Goal: Task Accomplishment & Management: Use online tool/utility

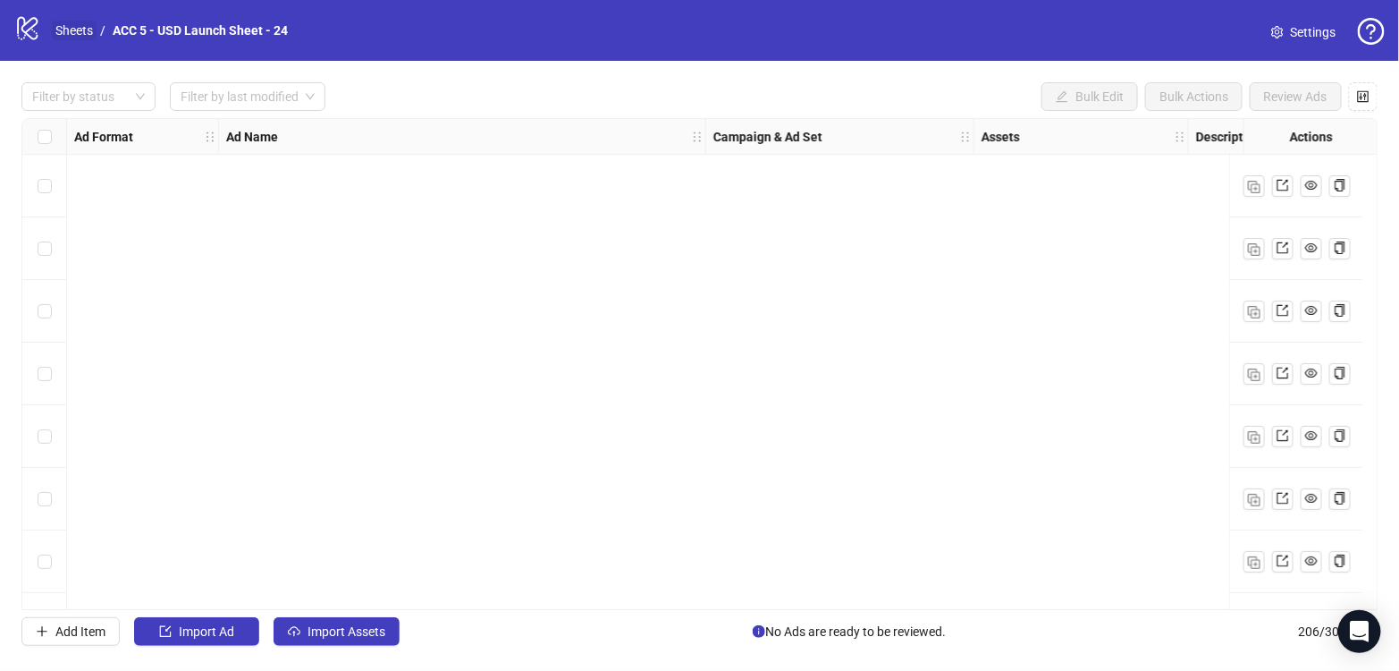
scroll to position [6850, 0]
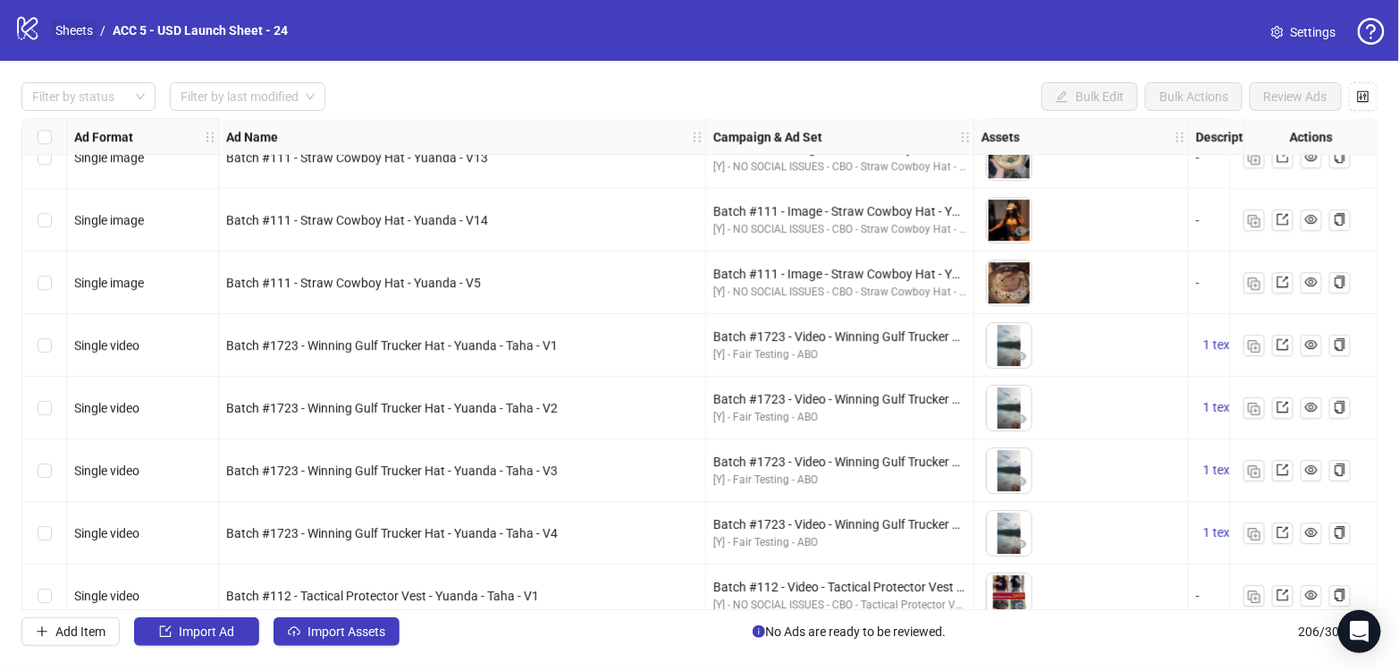
click at [85, 29] on link "Sheets" at bounding box center [74, 31] width 45 height 20
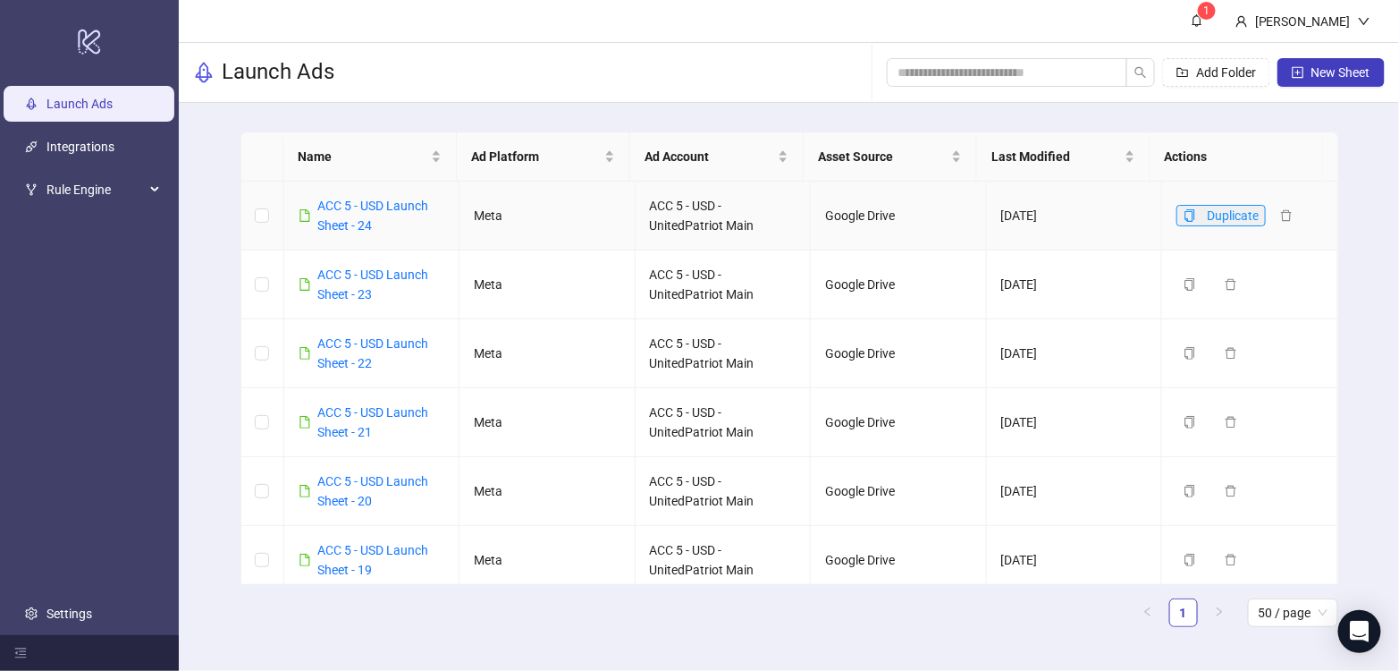
click at [1184, 212] on icon "copy" at bounding box center [1190, 215] width 13 height 13
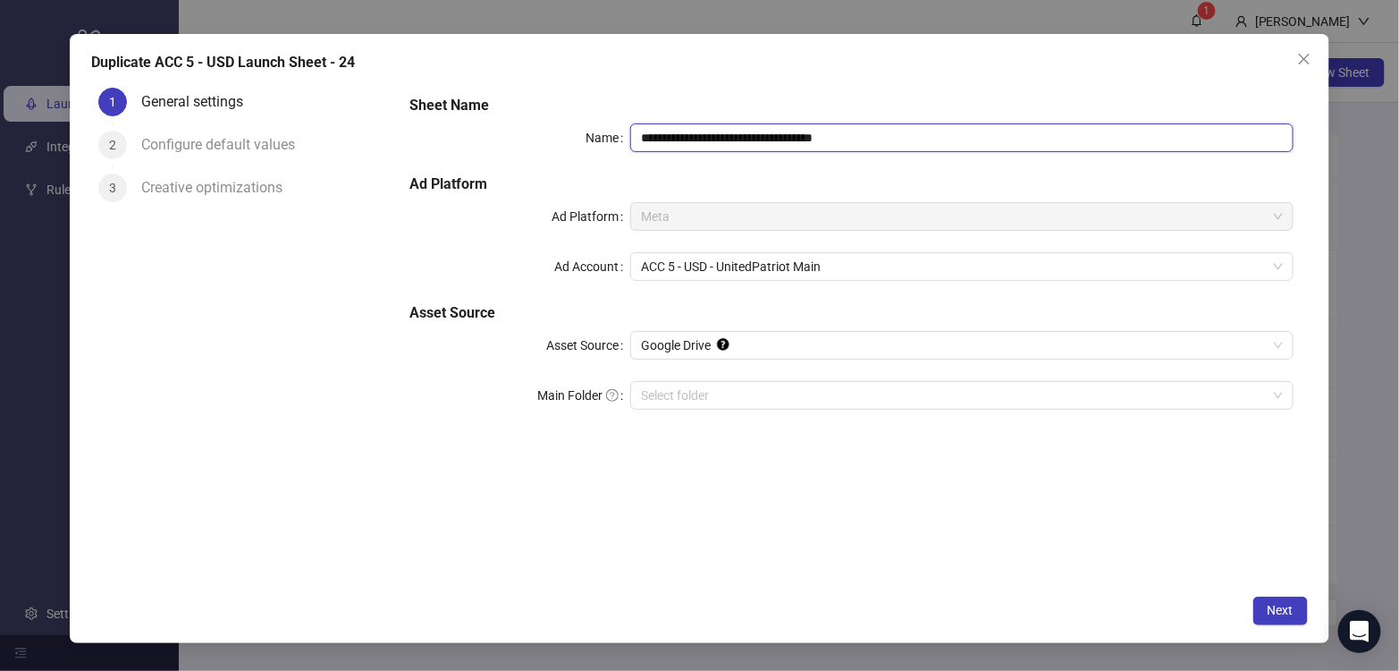
drag, startPoint x: 882, startPoint y: 135, endPoint x: 926, endPoint y: 139, distance: 44.9
click at [926, 139] on input "**********" at bounding box center [961, 137] width 662 height 29
type input "**********"
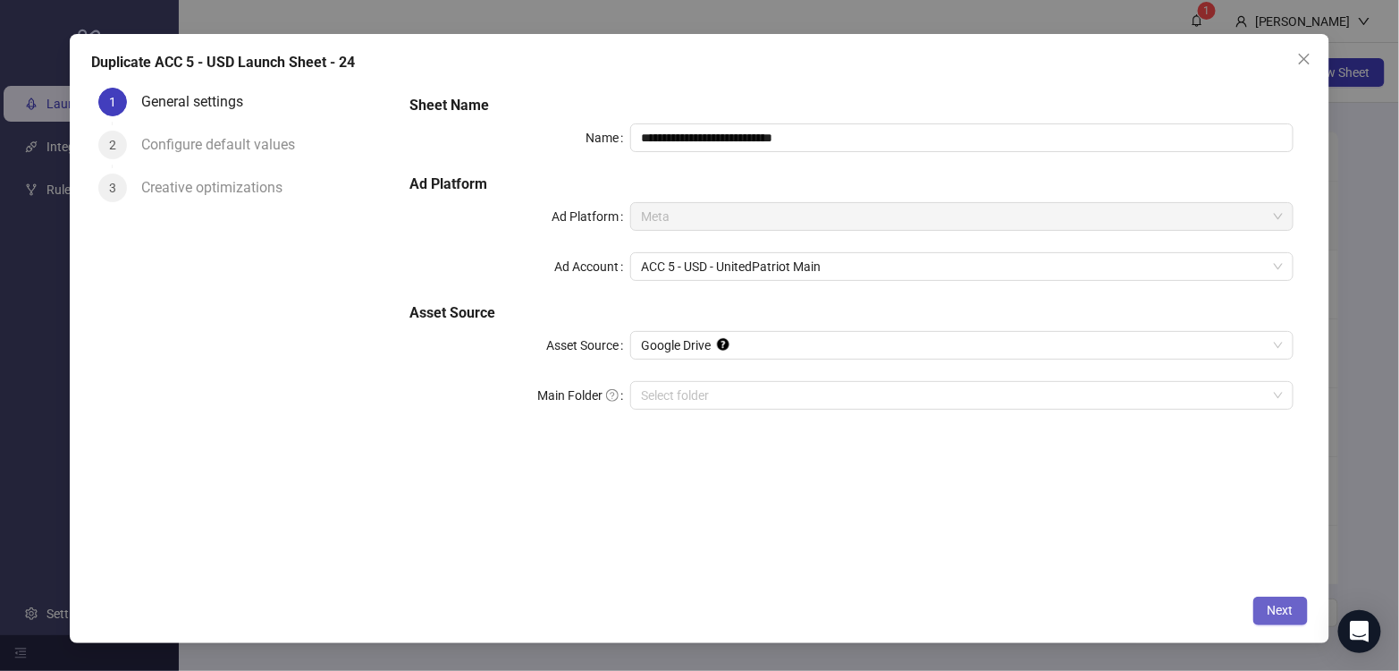
click at [1282, 620] on button "Next" at bounding box center [1280, 610] width 55 height 29
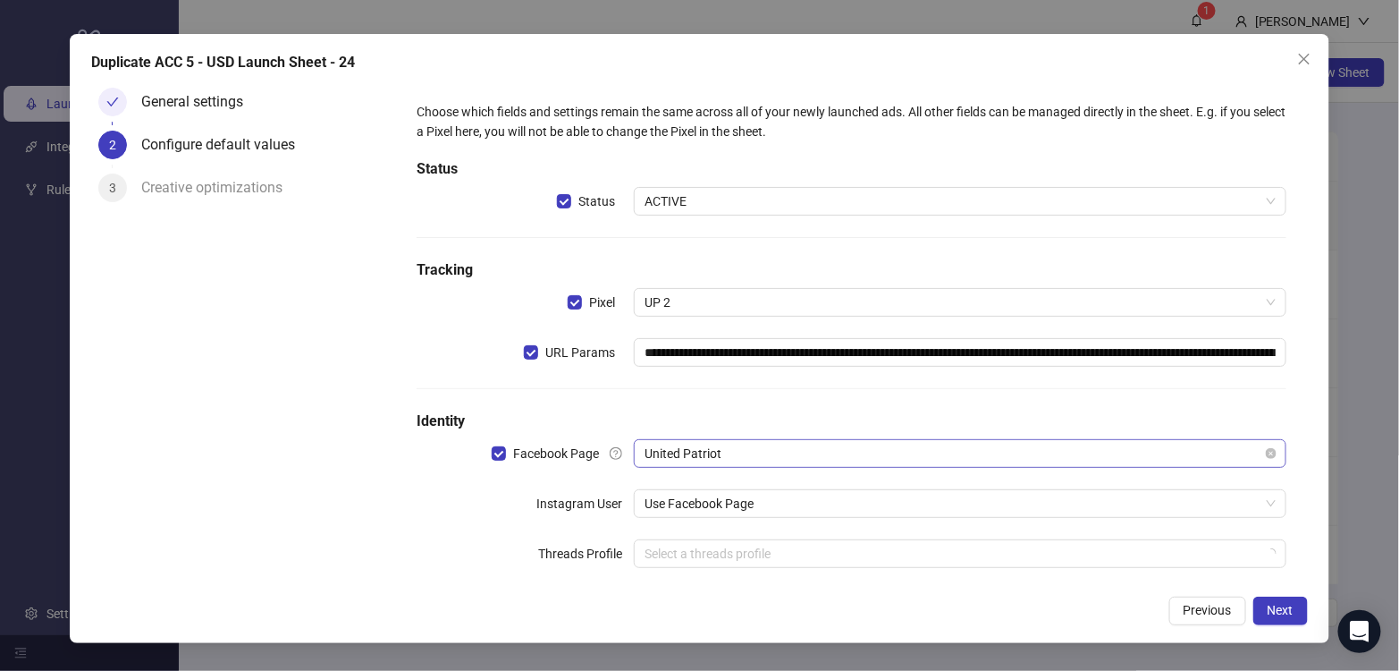
click at [747, 449] on span "United Patriot" at bounding box center [960, 453] width 630 height 27
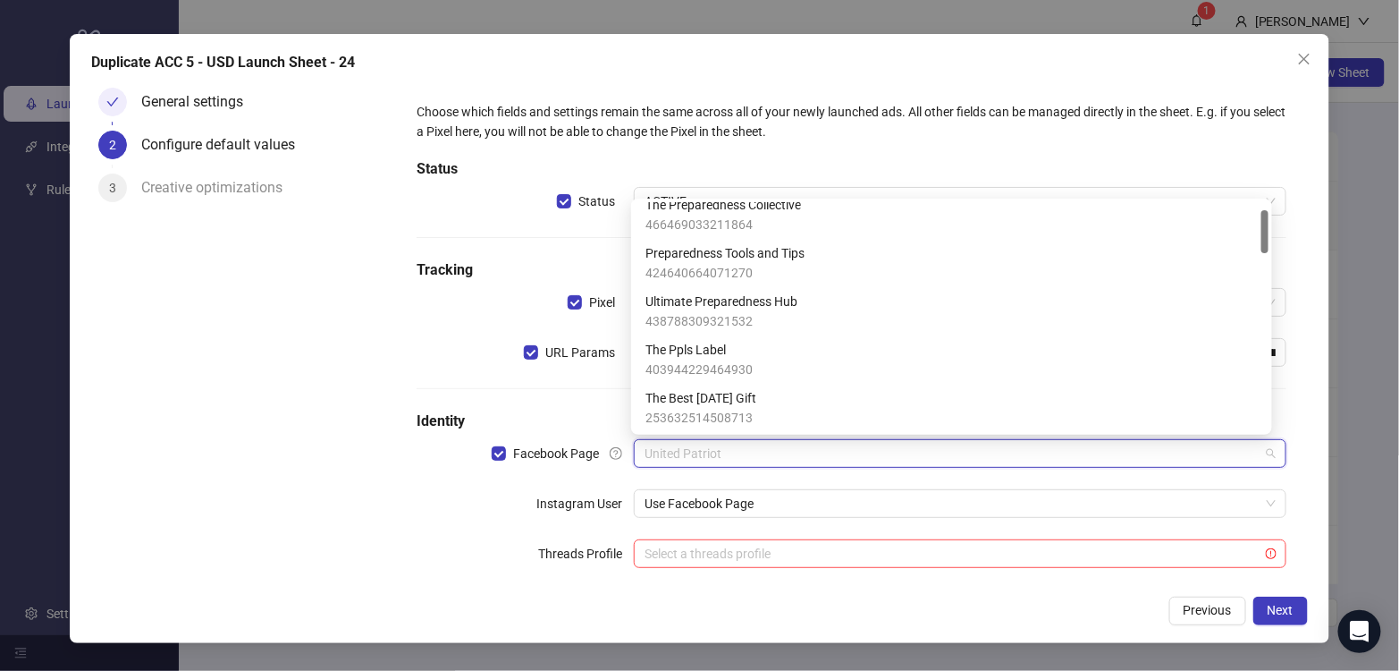
scroll to position [4, 0]
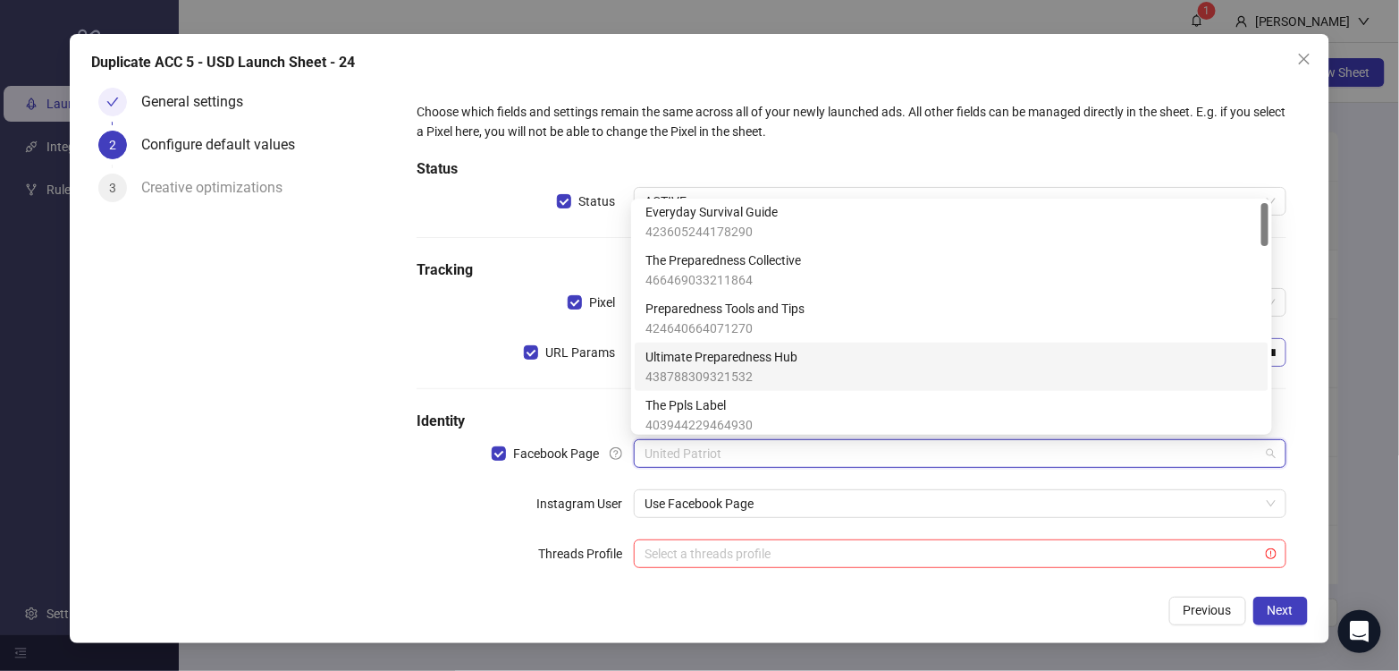
click at [758, 360] on span "Ultimate Preparedness Hub" at bounding box center [721, 357] width 152 height 20
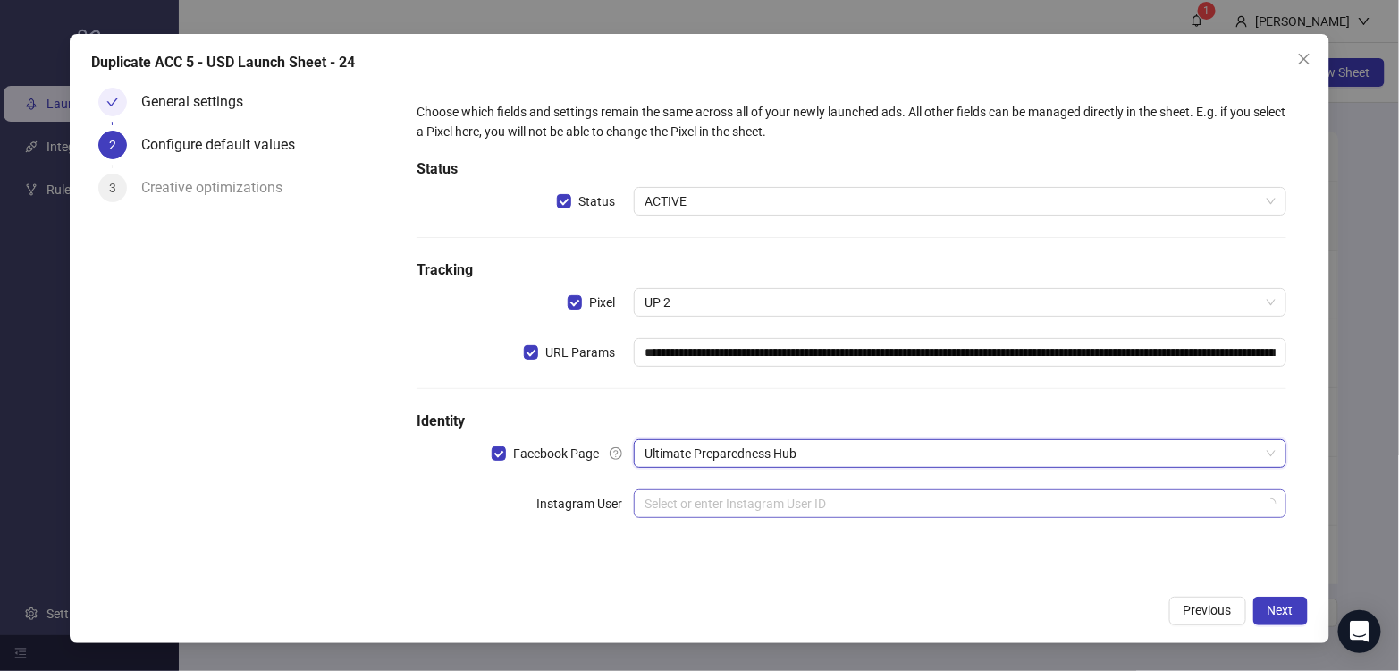
click at [686, 507] on input "search" at bounding box center [952, 503] width 614 height 27
click at [707, 500] on input "search" at bounding box center [952, 503] width 614 height 27
click at [555, 559] on form "**********" at bounding box center [851, 320] width 912 height 480
click at [742, 503] on input "search" at bounding box center [952, 503] width 614 height 27
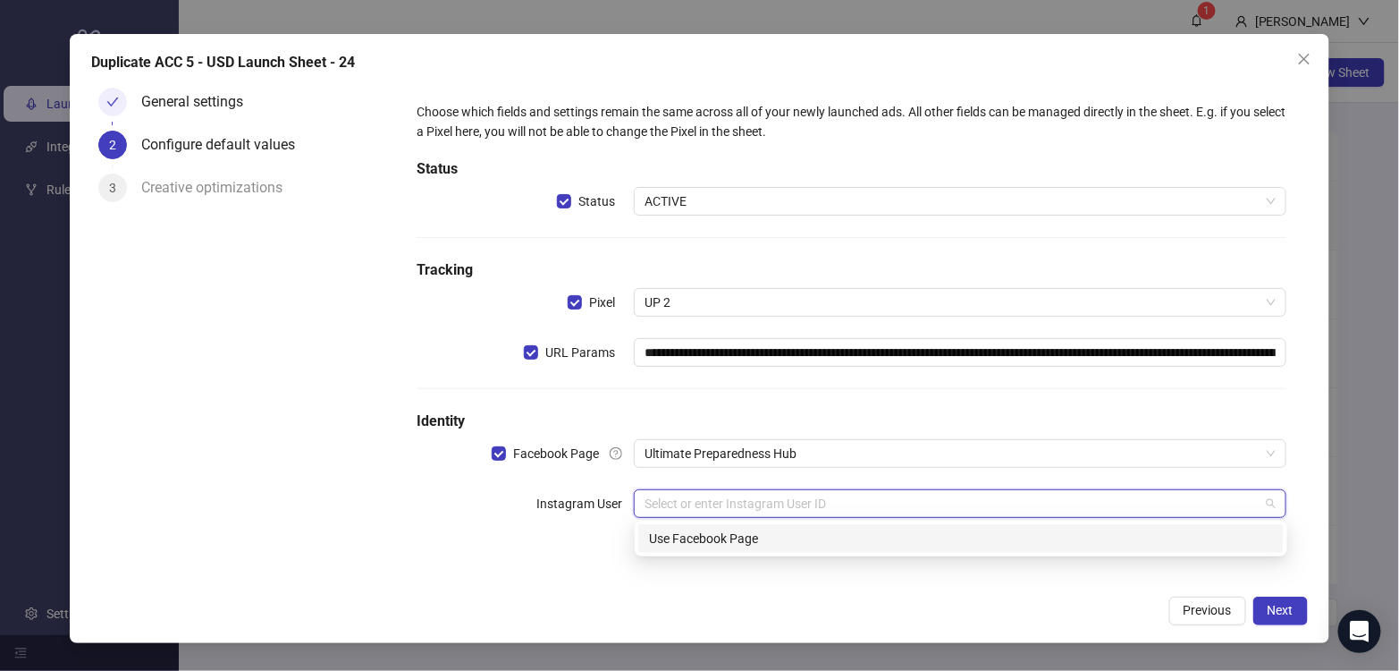
click at [741, 531] on div "Use Facebook Page" at bounding box center [961, 538] width 624 height 20
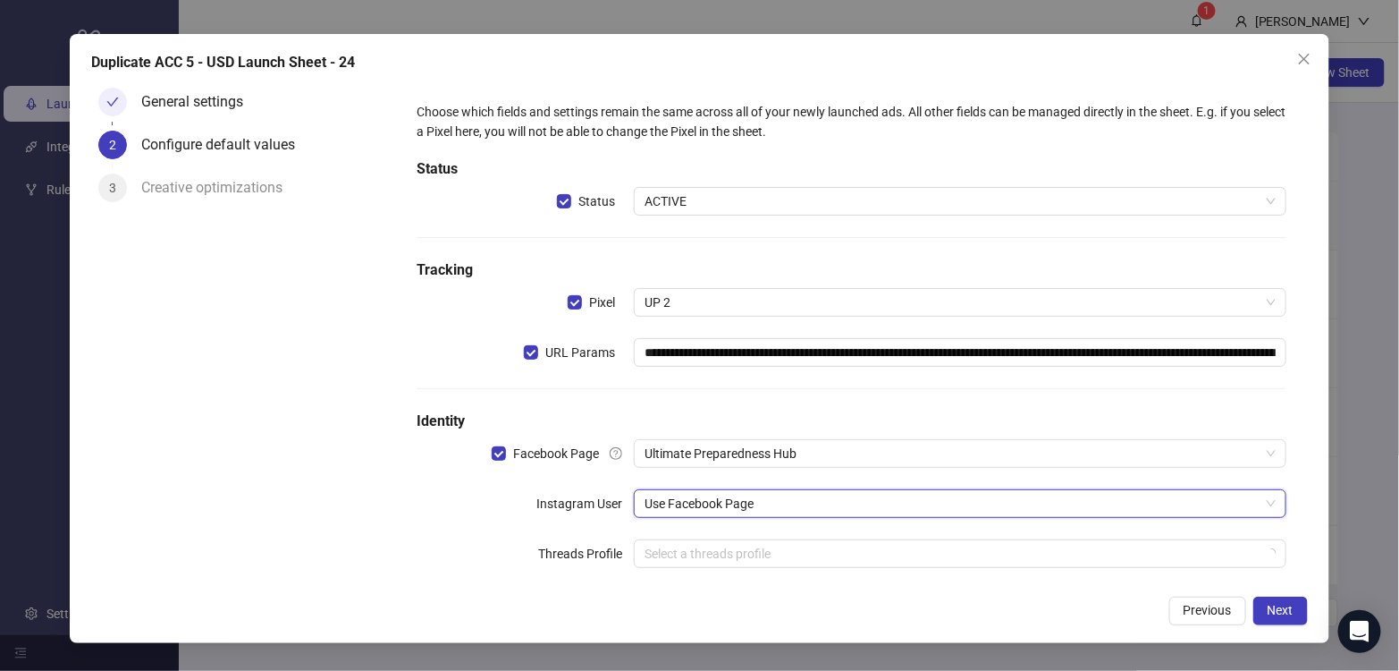
click at [848, 620] on div "Previous Next" at bounding box center [699, 610] width 1217 height 29
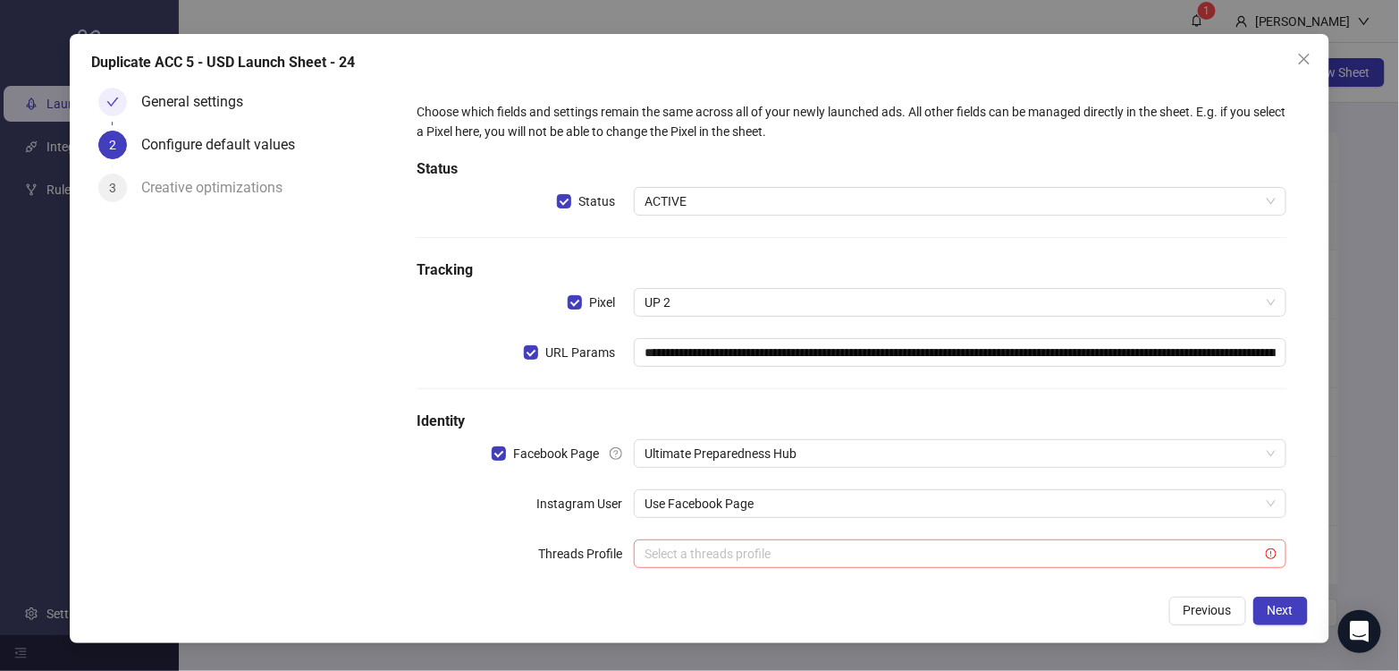
click at [1118, 553] on input "search" at bounding box center [952, 553] width 614 height 27
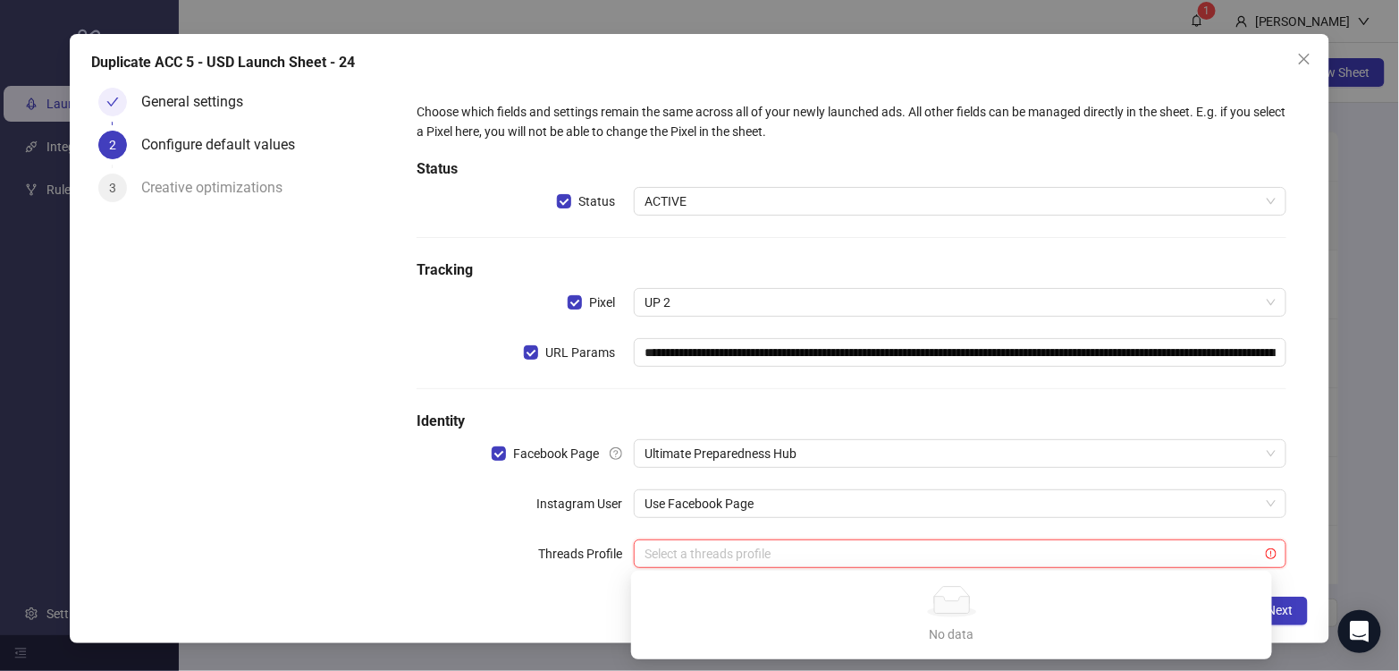
click at [1116, 552] on input "search" at bounding box center [952, 553] width 614 height 27
click at [1288, 542] on form "**********" at bounding box center [851, 345] width 912 height 530
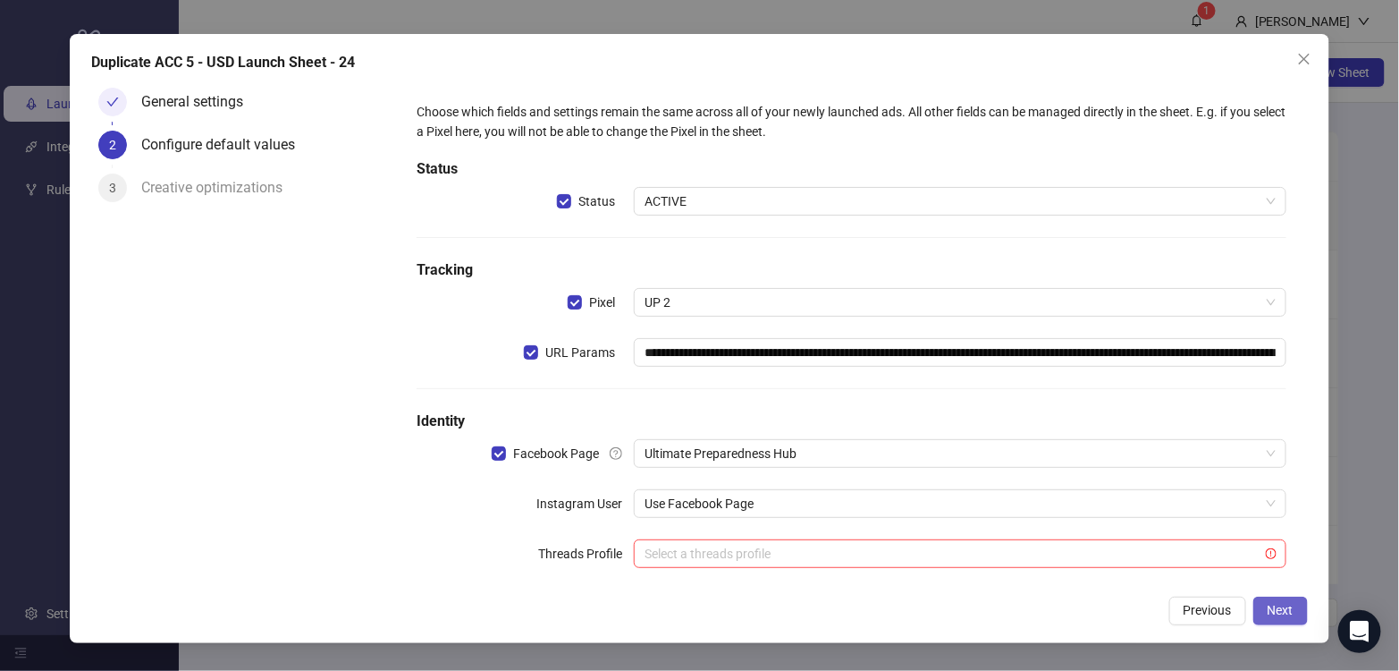
click at [1279, 603] on span "Next" at bounding box center [1281, 610] width 26 height 14
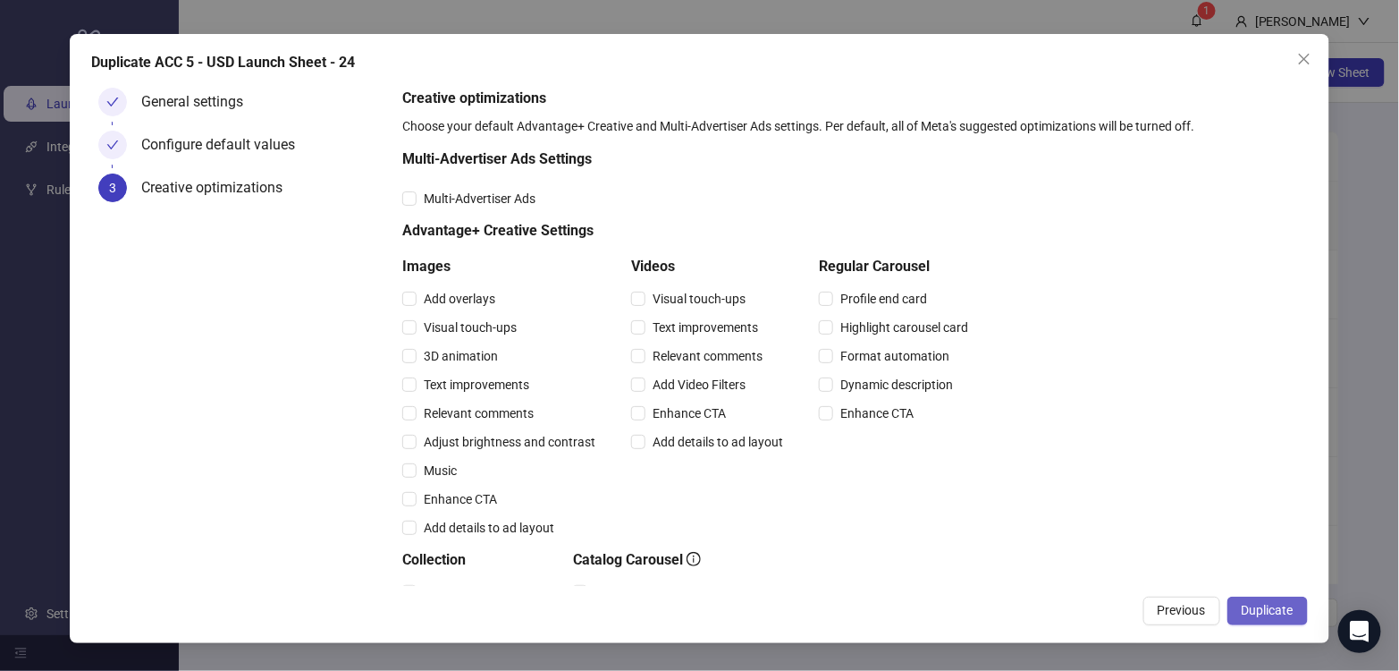
click at [1281, 609] on span "Duplicate" at bounding box center [1268, 610] width 52 height 14
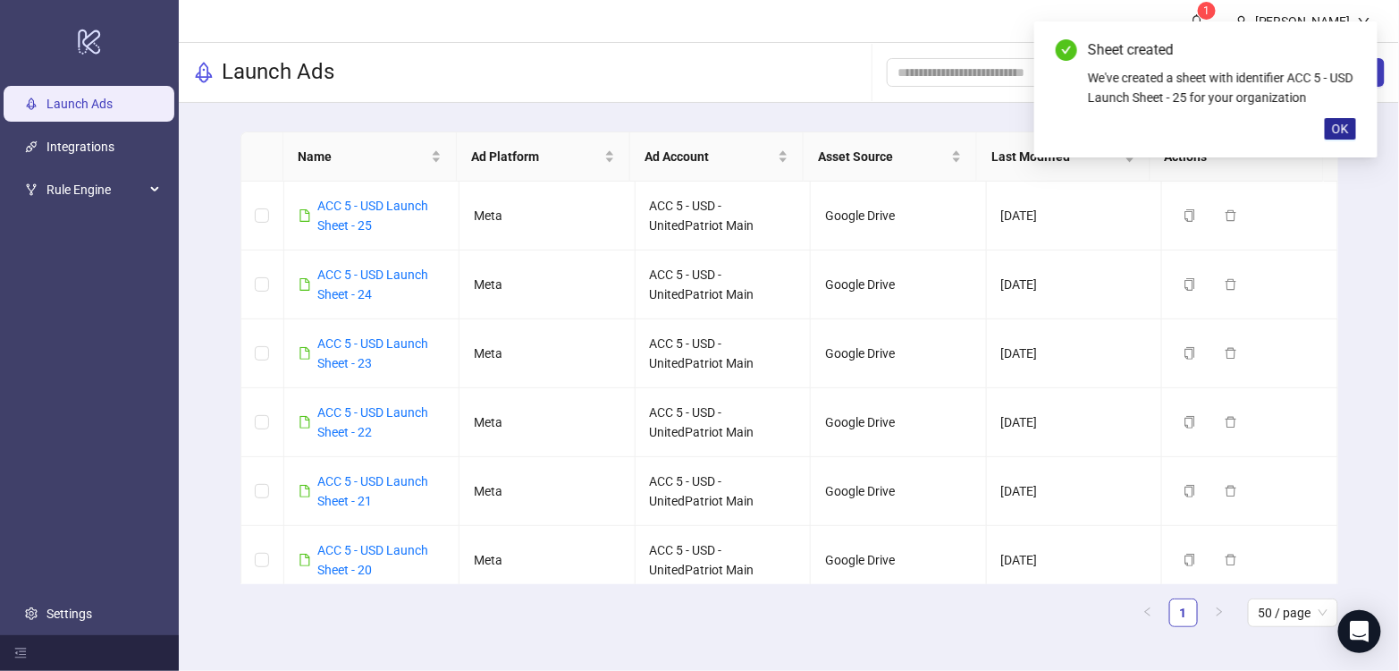
click at [1337, 127] on span "OK" at bounding box center [1340, 129] width 17 height 14
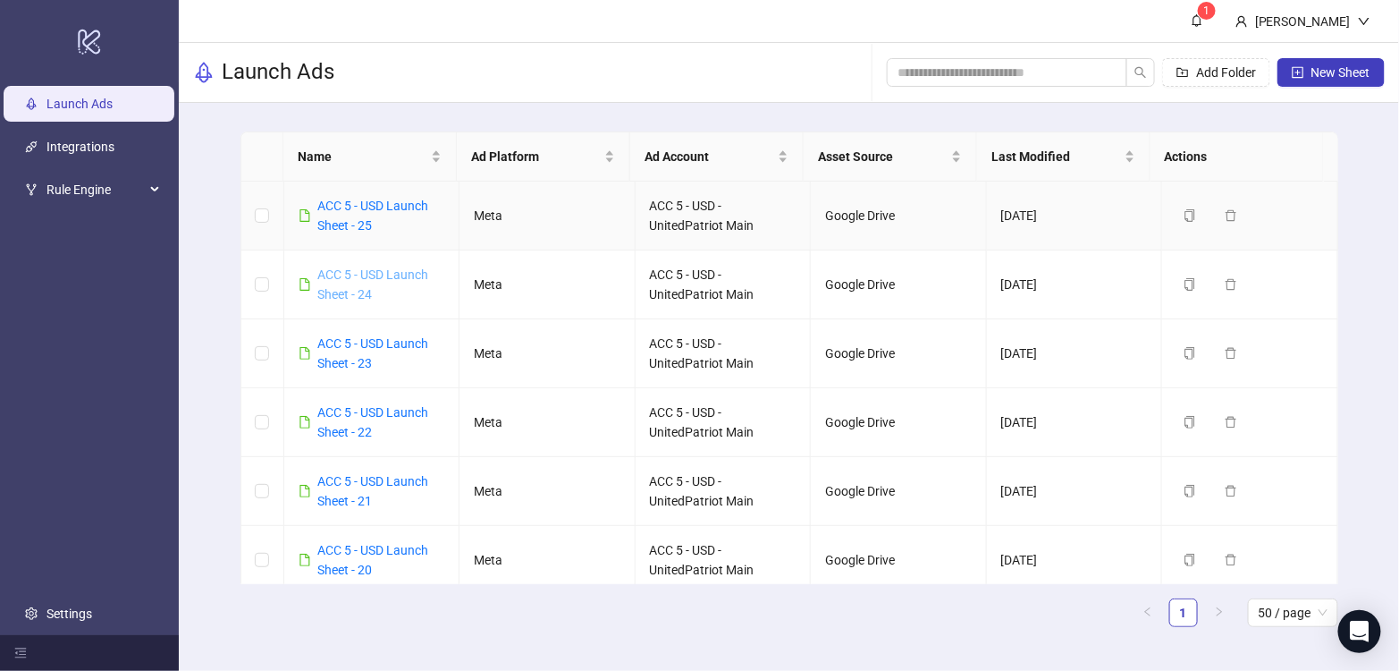
click at [404, 268] on link "ACC 5 - USD Launch Sheet - 24" at bounding box center [373, 284] width 111 height 34
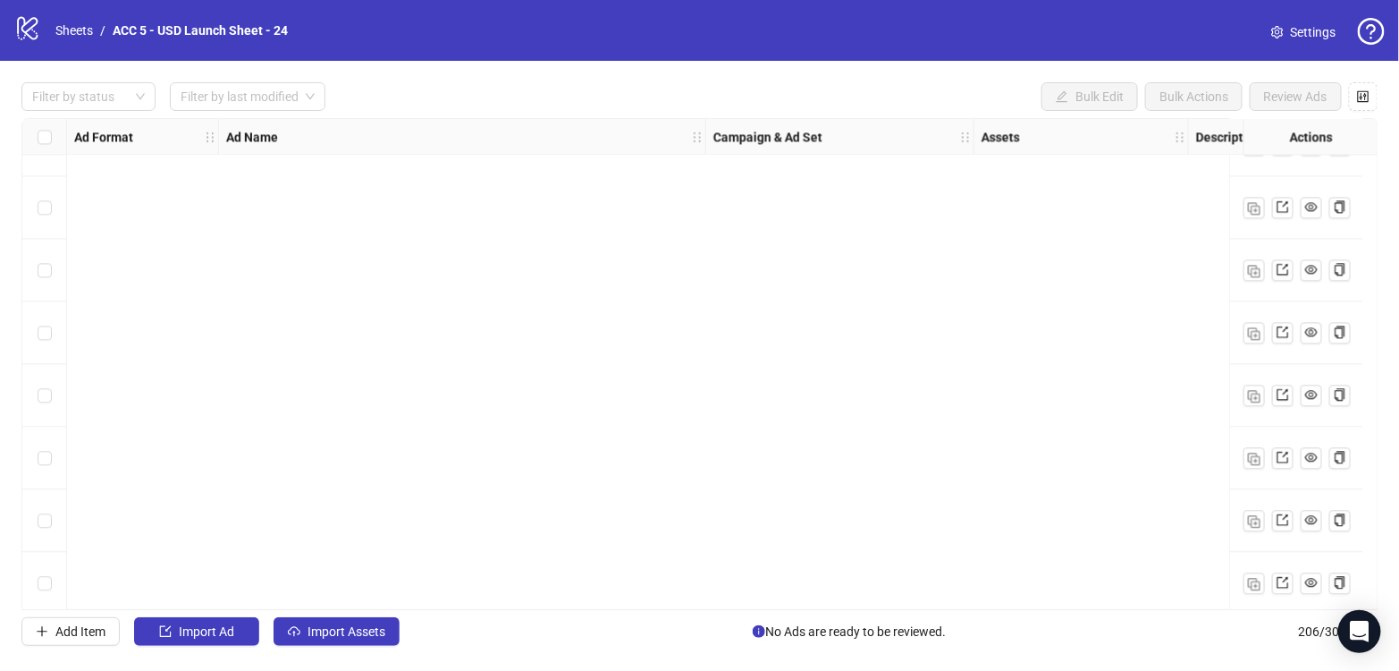
scroll to position [12443, 0]
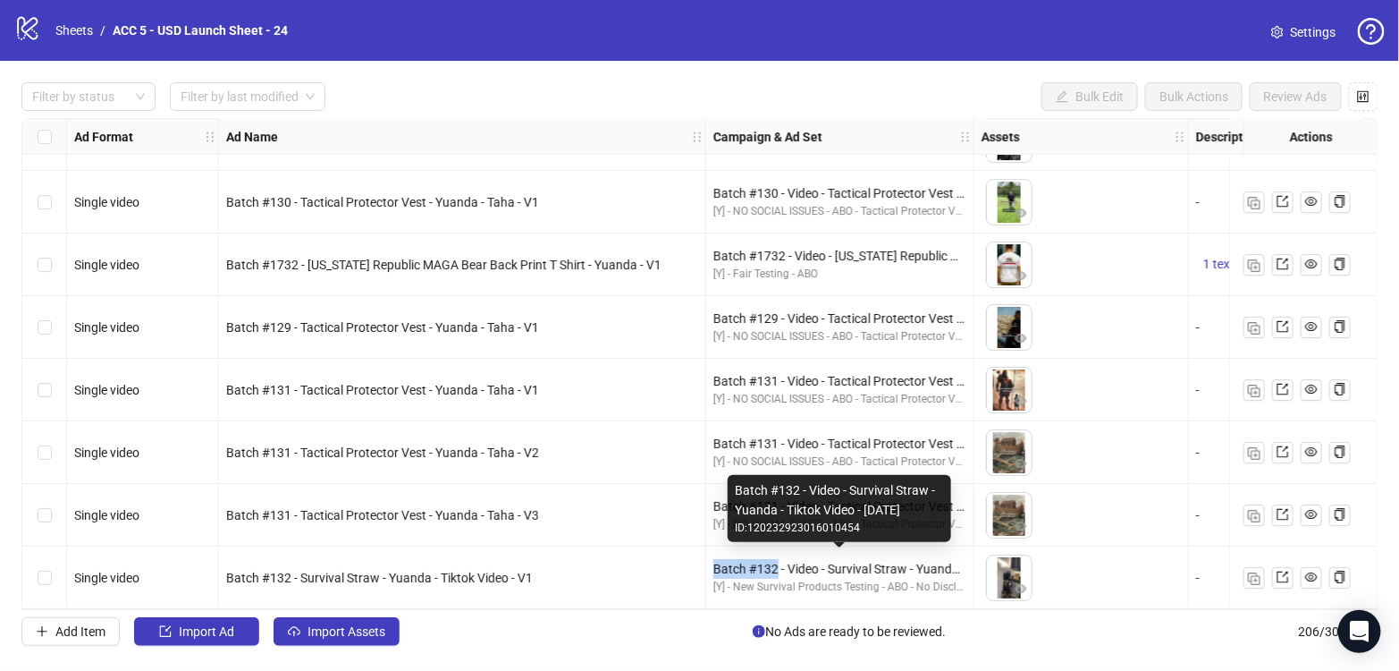
drag, startPoint x: 710, startPoint y: 559, endPoint x: 777, endPoint y: 562, distance: 67.1
click at [777, 562] on div "Batch #132 - Video - Survival Straw - Yuanda - Tiktok Video - [DATE] [Y] - New …" at bounding box center [840, 577] width 268 height 63
copy div "Batch #132"
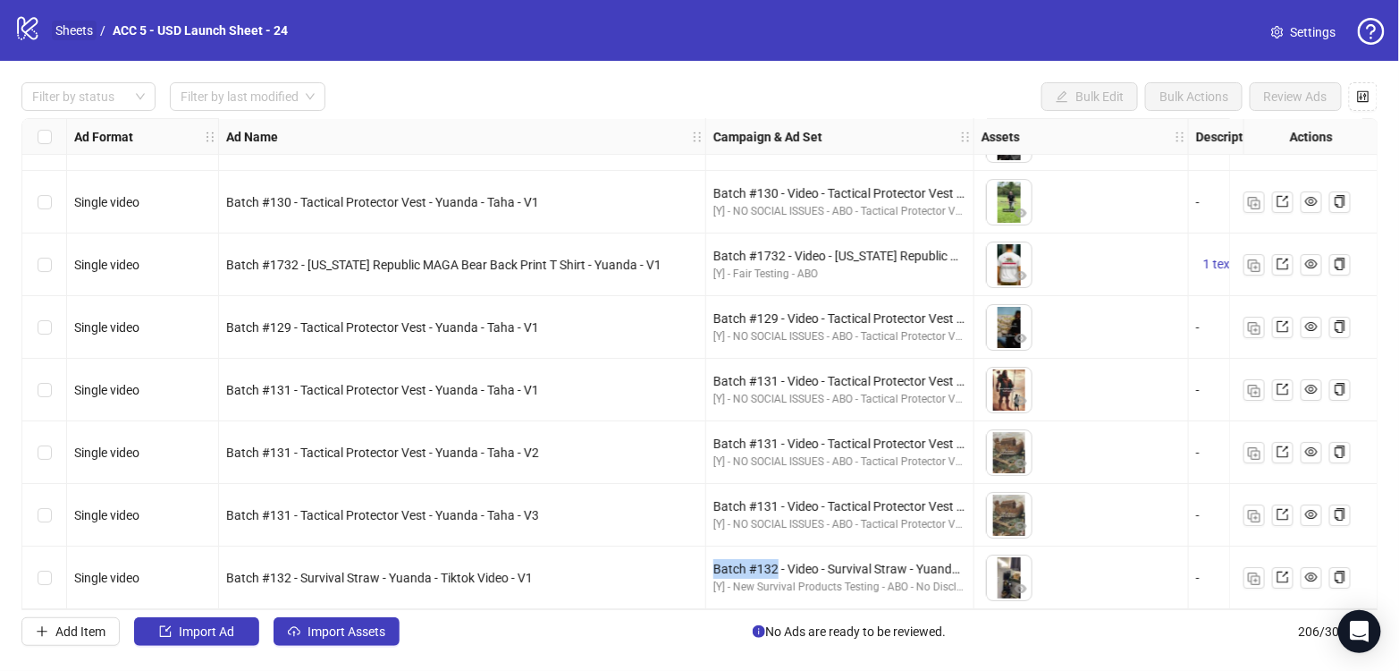
click at [57, 28] on link "Sheets" at bounding box center [74, 31] width 45 height 20
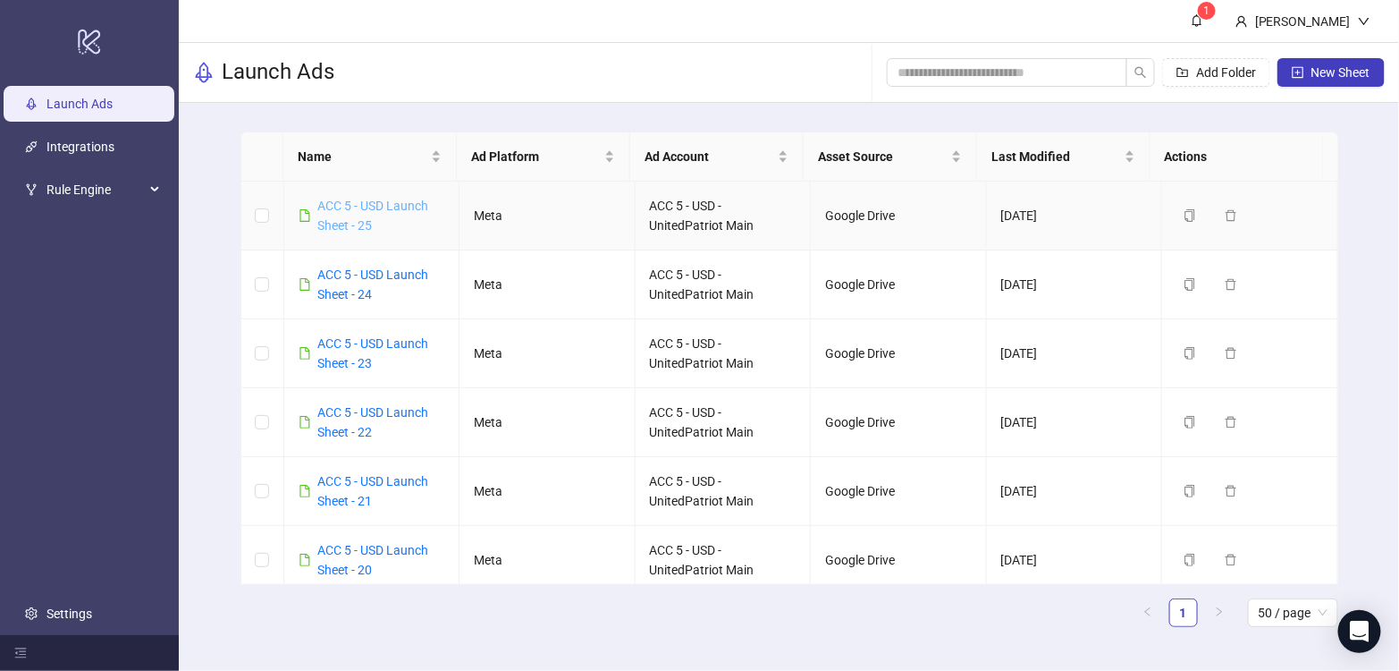
click at [395, 205] on link "ACC 5 - USD Launch Sheet - 25" at bounding box center [373, 215] width 111 height 34
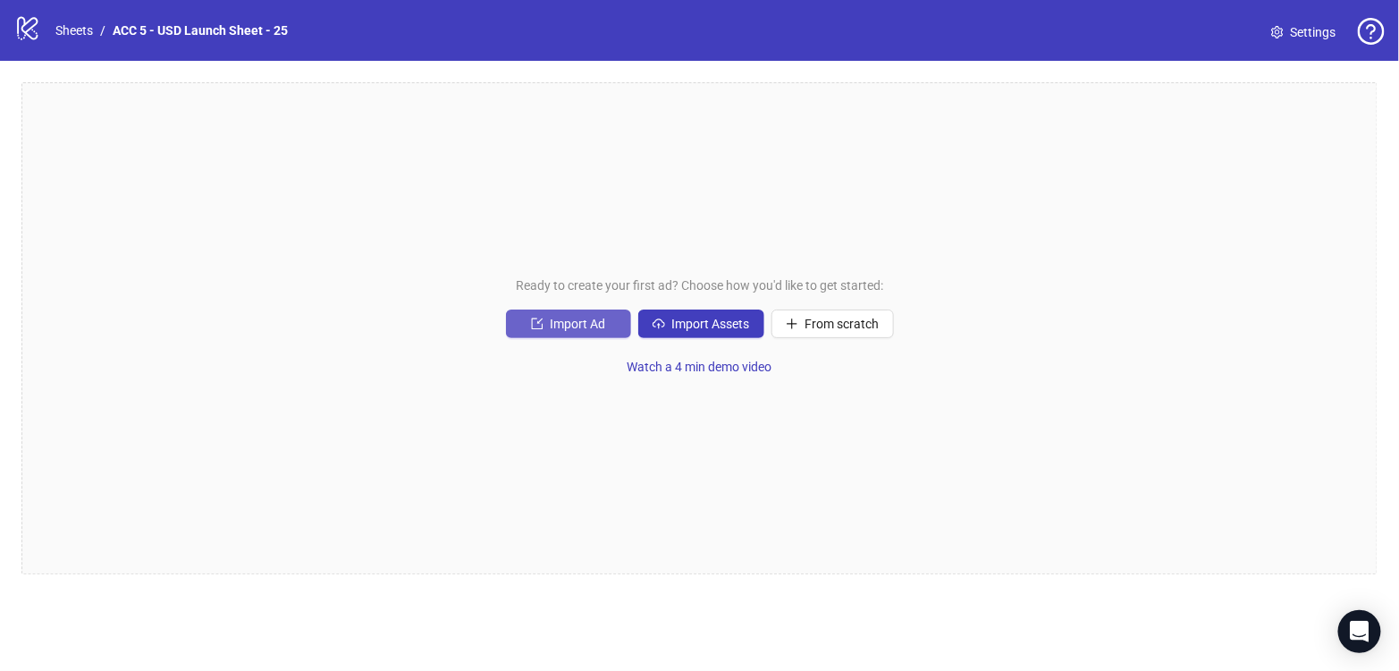
click at [583, 326] on span "Import Ad" at bounding box center [578, 323] width 55 height 14
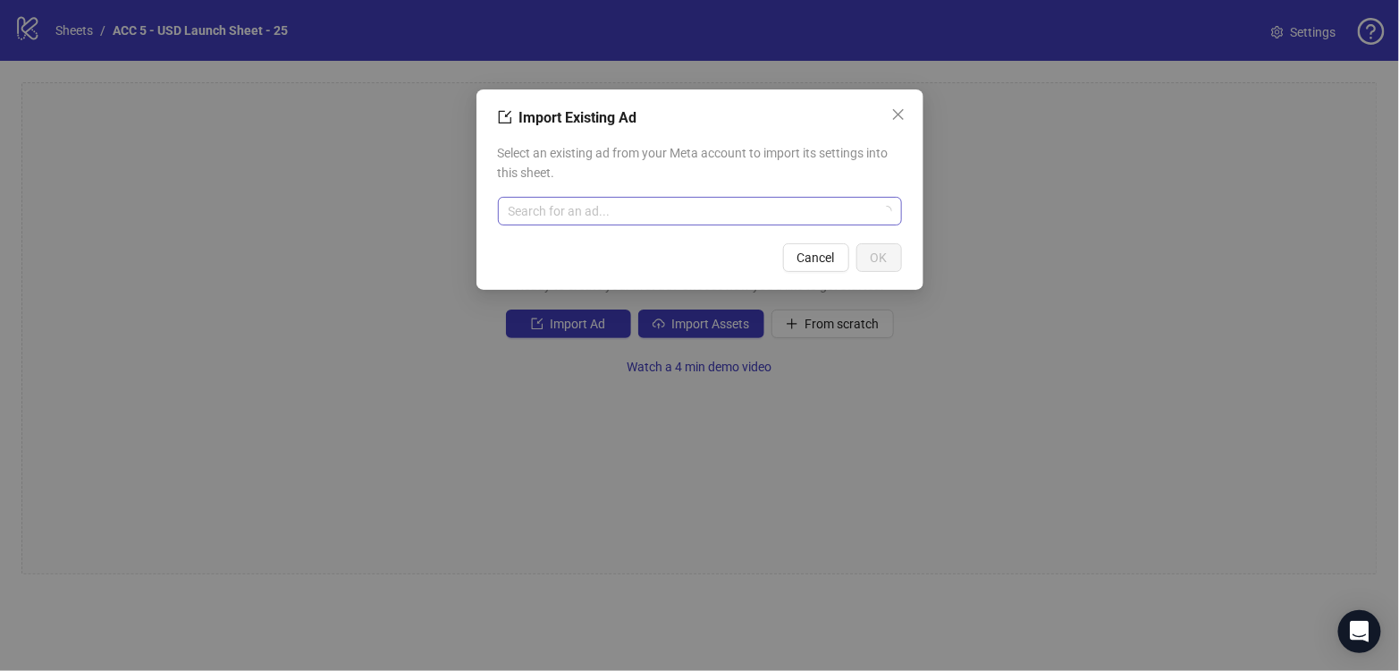
click at [580, 210] on input "search" at bounding box center [692, 211] width 367 height 27
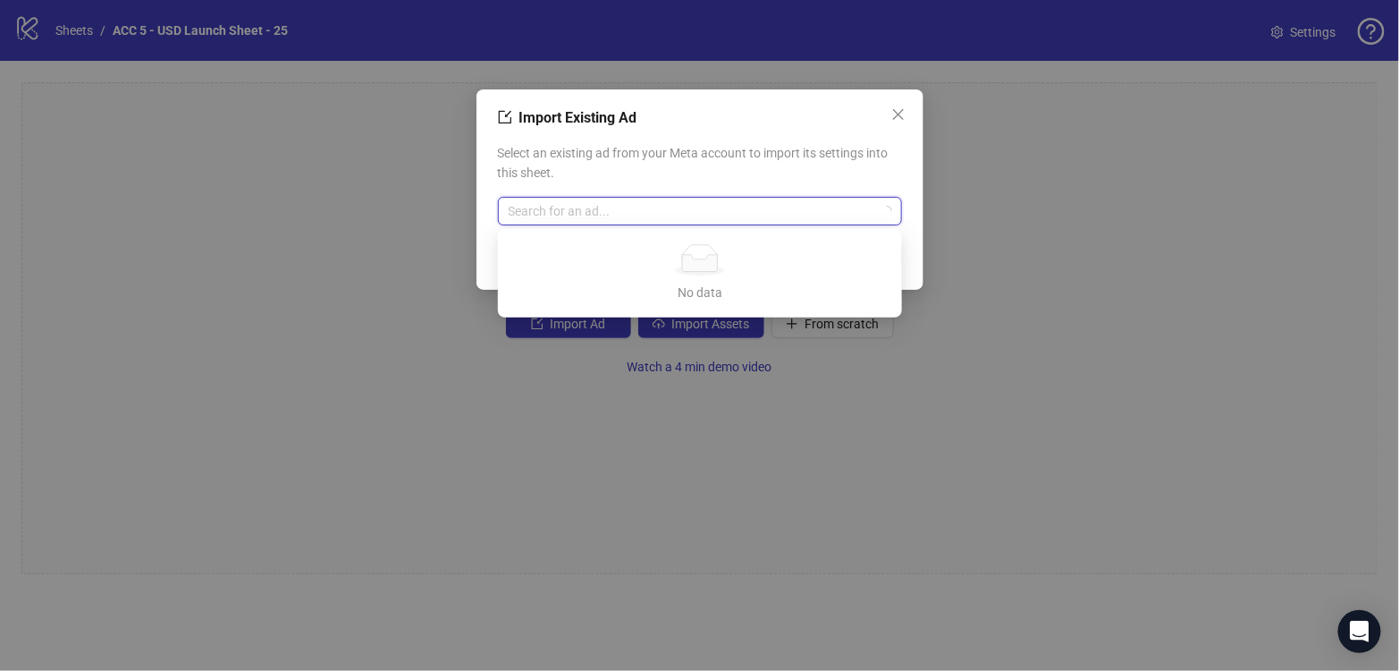
paste input "**********"
drag, startPoint x: 514, startPoint y: 192, endPoint x: 521, endPoint y: 183, distance: 11.4
click at [505, 187] on div "**********" at bounding box center [700, 184] width 404 height 97
type input "****"
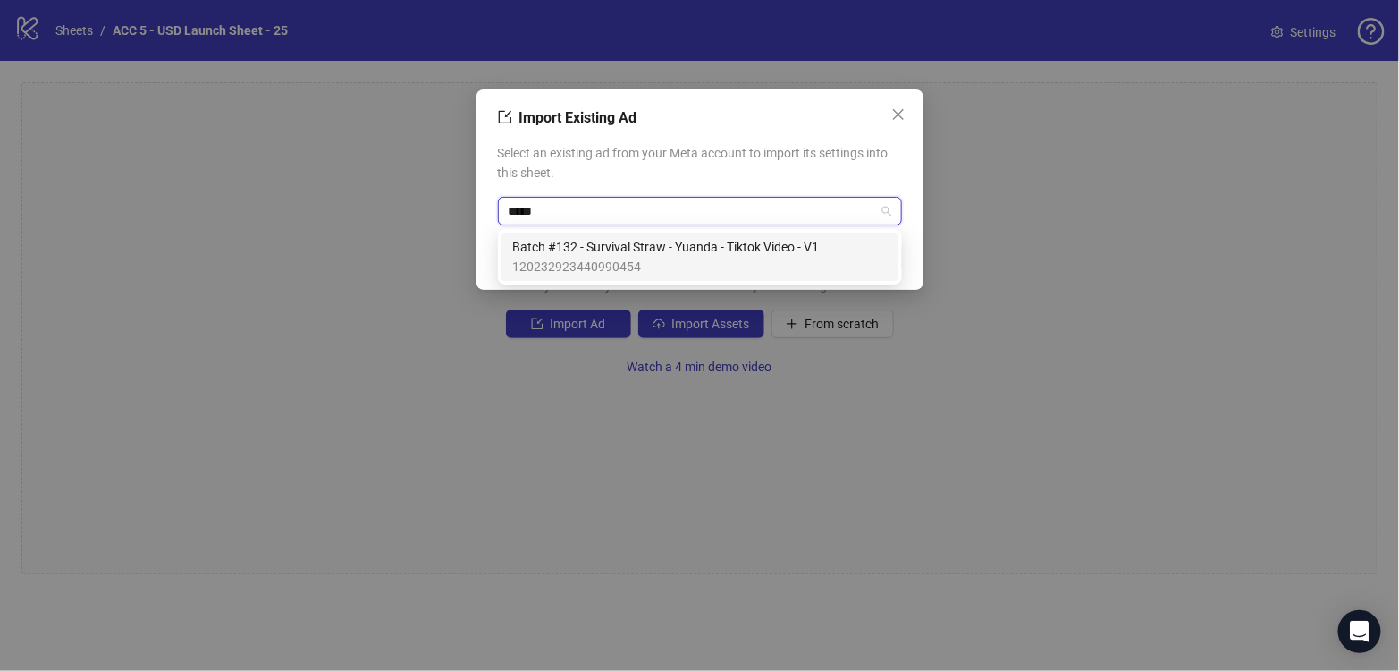
click at [678, 247] on span "Batch #132 - Survival Straw - Yuanda - Tiktok Video - V1" at bounding box center [665, 247] width 307 height 20
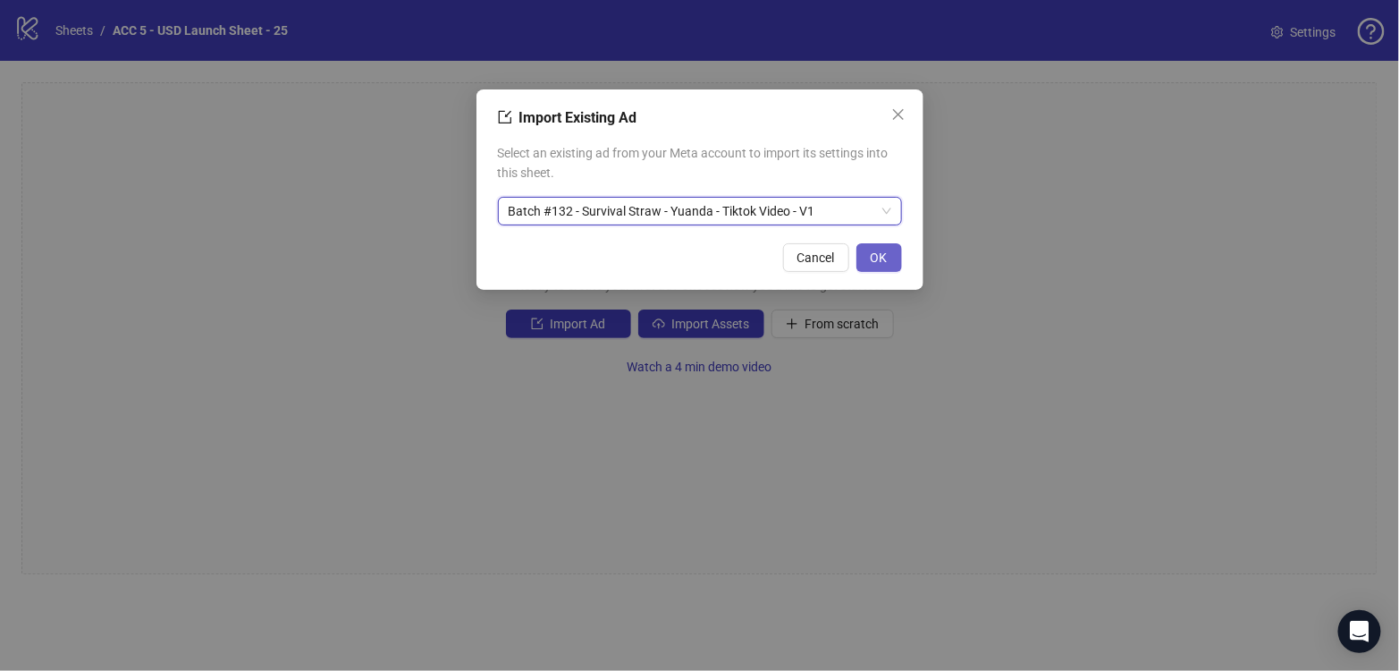
click at [879, 255] on span "OK" at bounding box center [879, 257] width 17 height 14
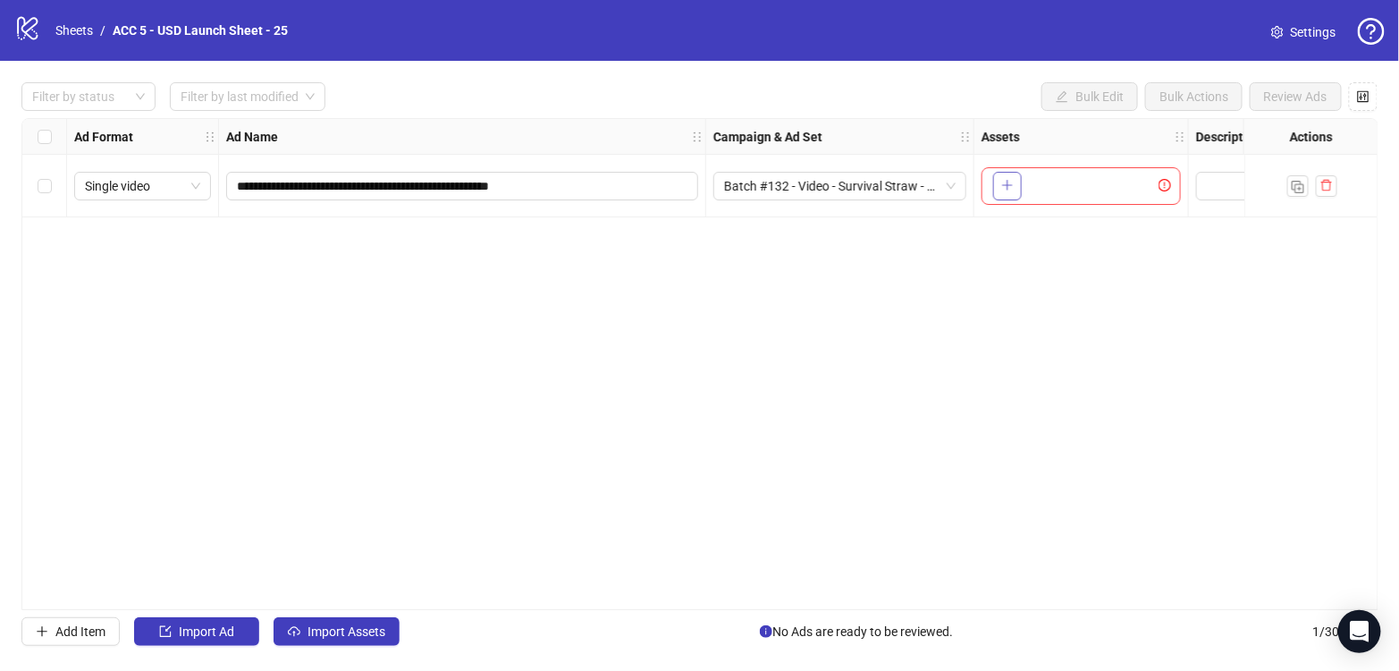
click at [994, 172] on button "button" at bounding box center [1007, 186] width 29 height 29
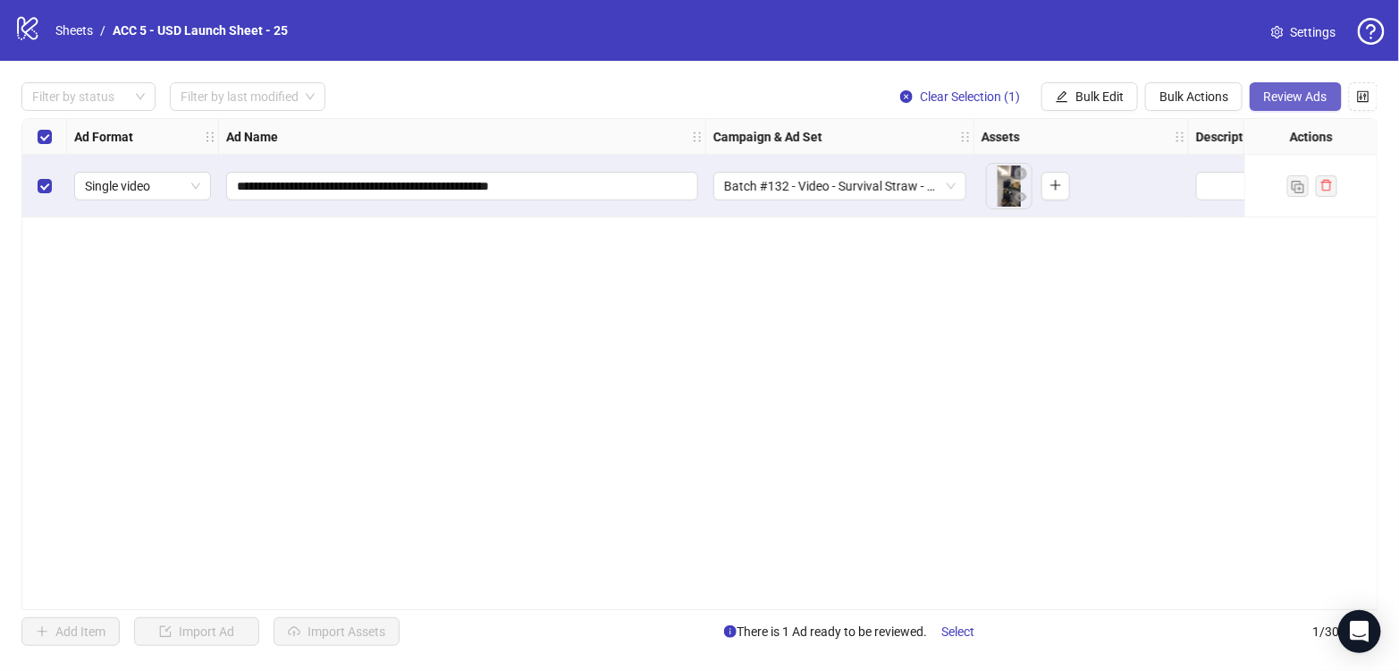
click at [1316, 96] on span "Review Ads" at bounding box center [1295, 96] width 63 height 14
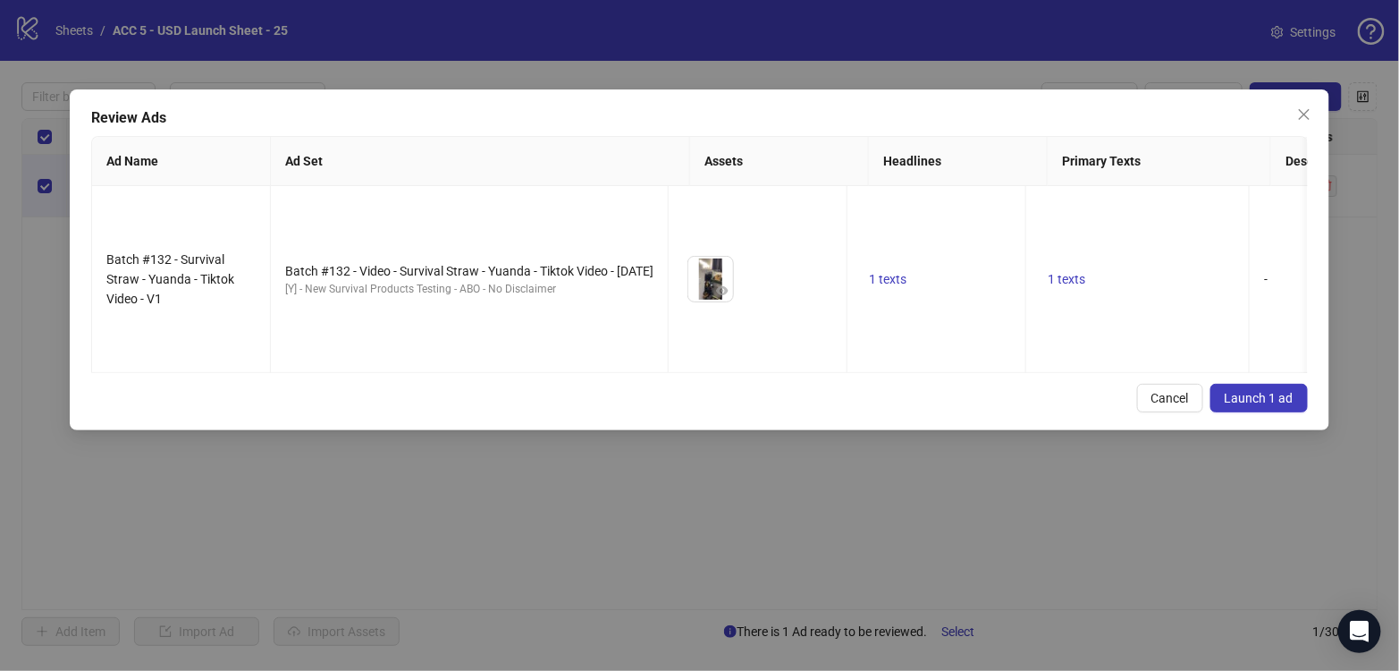
click at [1259, 391] on span "Launch 1 ad" at bounding box center [1259, 398] width 69 height 14
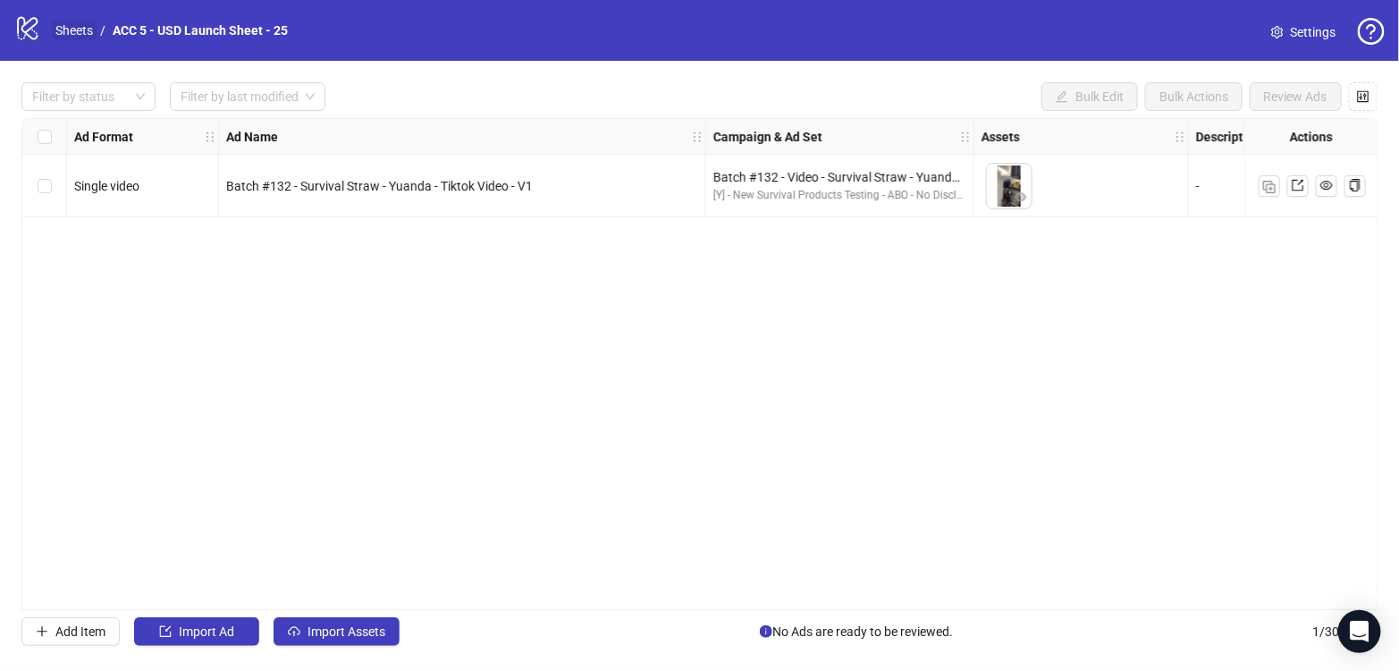
click at [58, 23] on link "Sheets" at bounding box center [74, 31] width 45 height 20
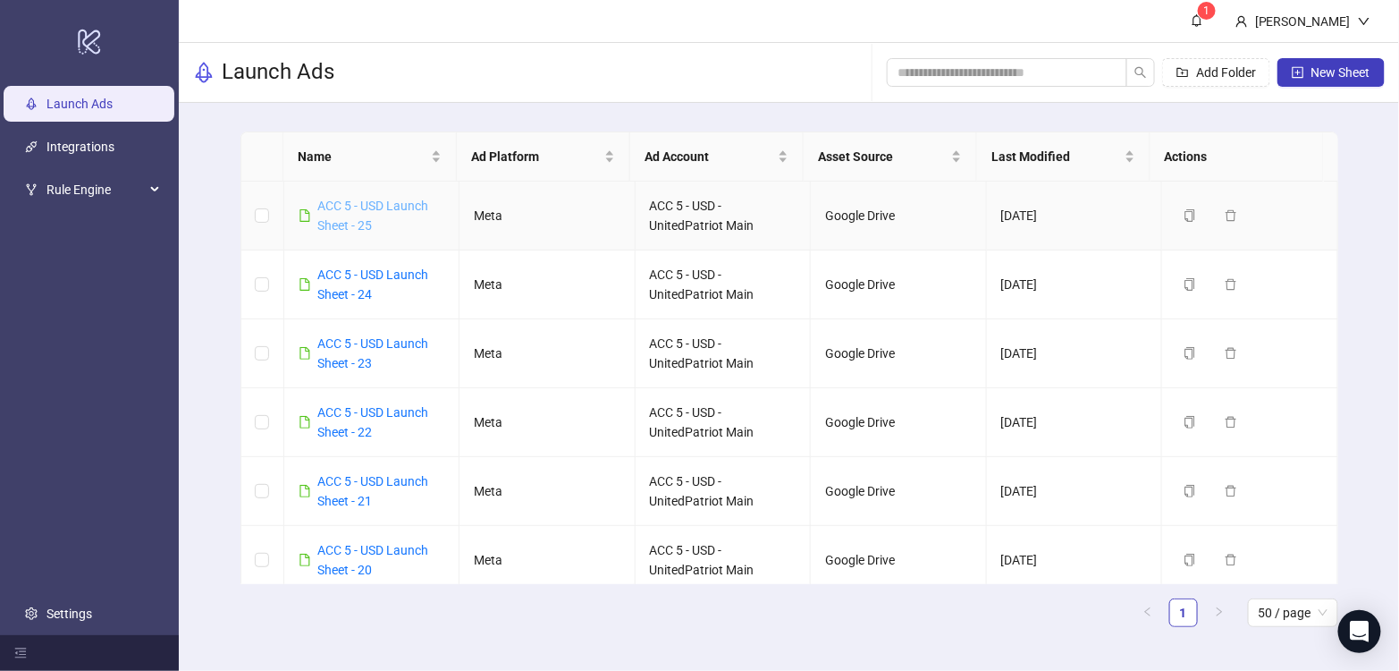
click at [383, 206] on link "ACC 5 - USD Launch Sheet - 25" at bounding box center [373, 215] width 111 height 34
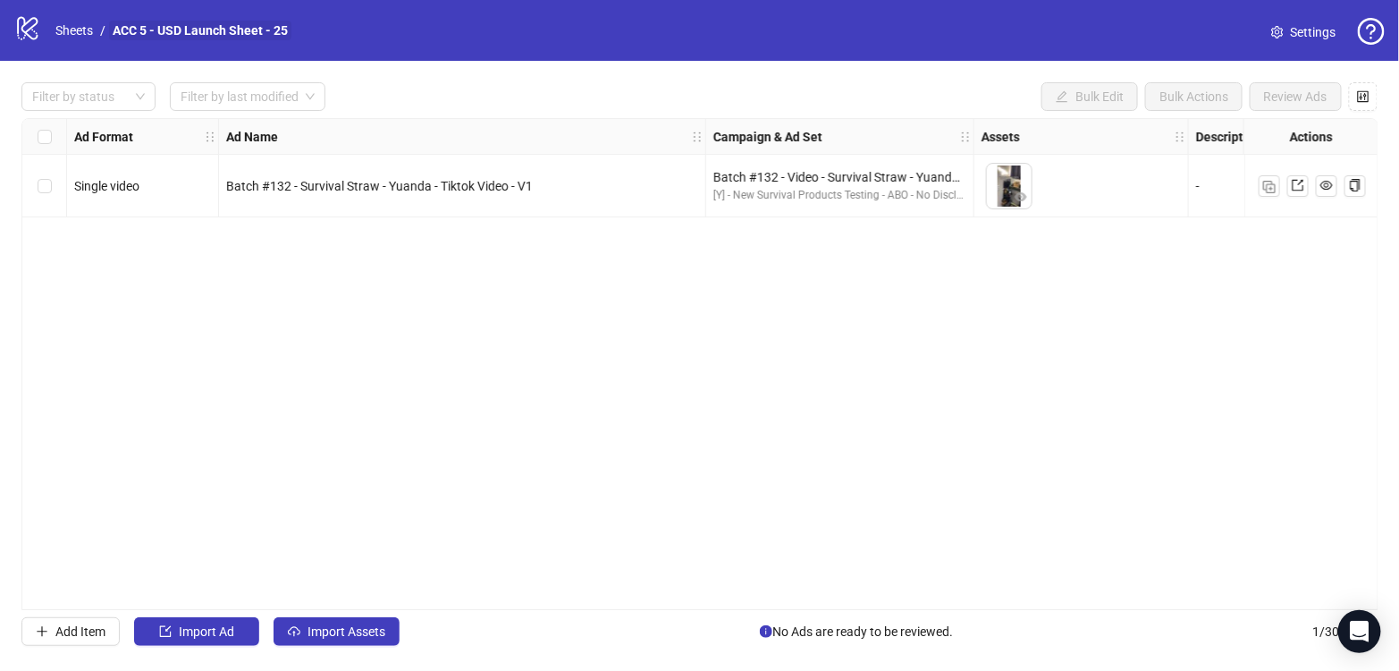
drag, startPoint x: 247, startPoint y: 28, endPoint x: 264, endPoint y: 31, distance: 17.4
click at [247, 29] on link "ACC 5 - USD Launch Sheet - 25" at bounding box center [200, 31] width 182 height 20
click at [283, 30] on link "ACC 5 - USD Launch Sheet - 25" at bounding box center [200, 31] width 182 height 20
click at [72, 33] on link "Sheets" at bounding box center [74, 31] width 45 height 20
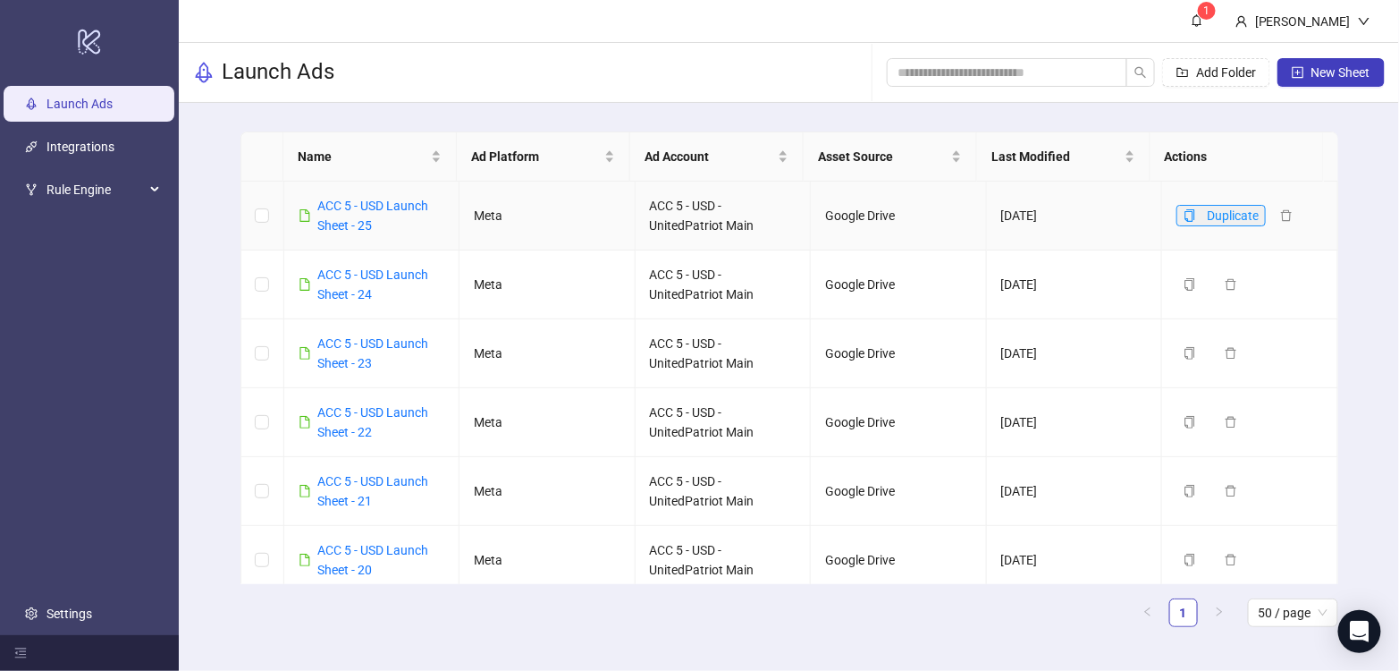
click at [1185, 213] on icon "copy" at bounding box center [1190, 215] width 10 height 13
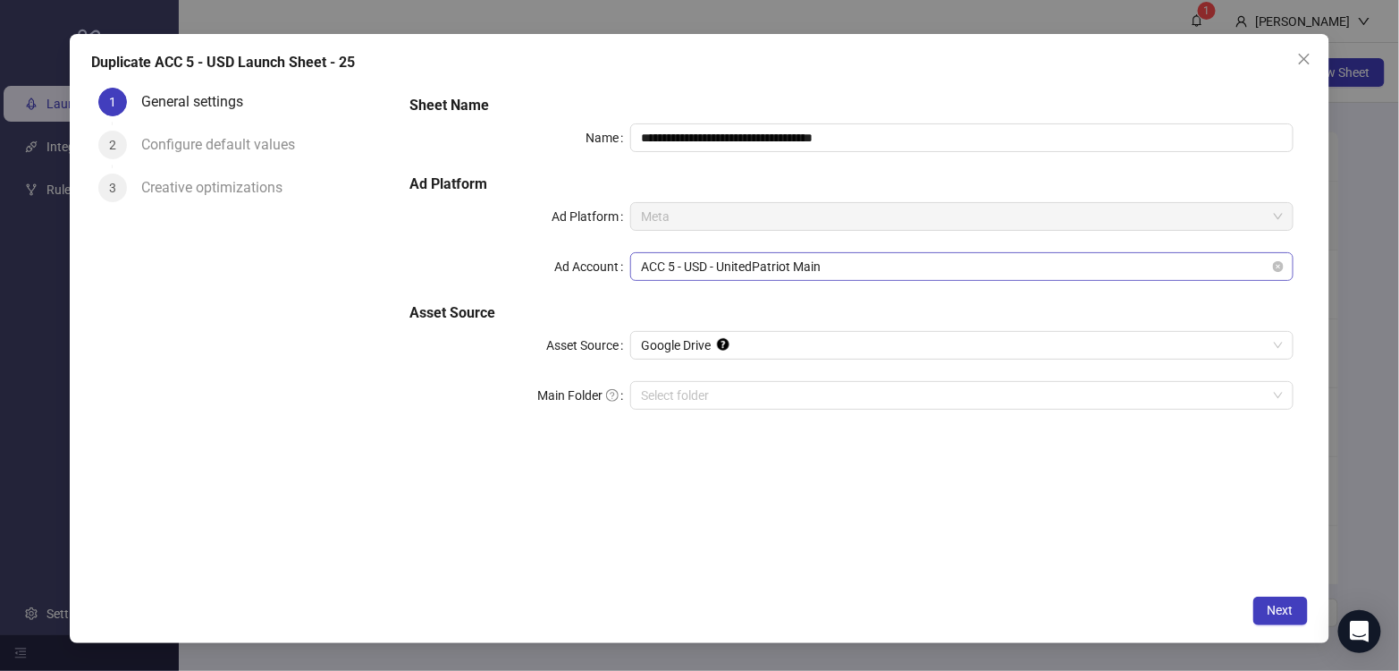
click at [841, 258] on span "ACC 5 - USD - UnitedPatriot Main" at bounding box center [961, 266] width 641 height 27
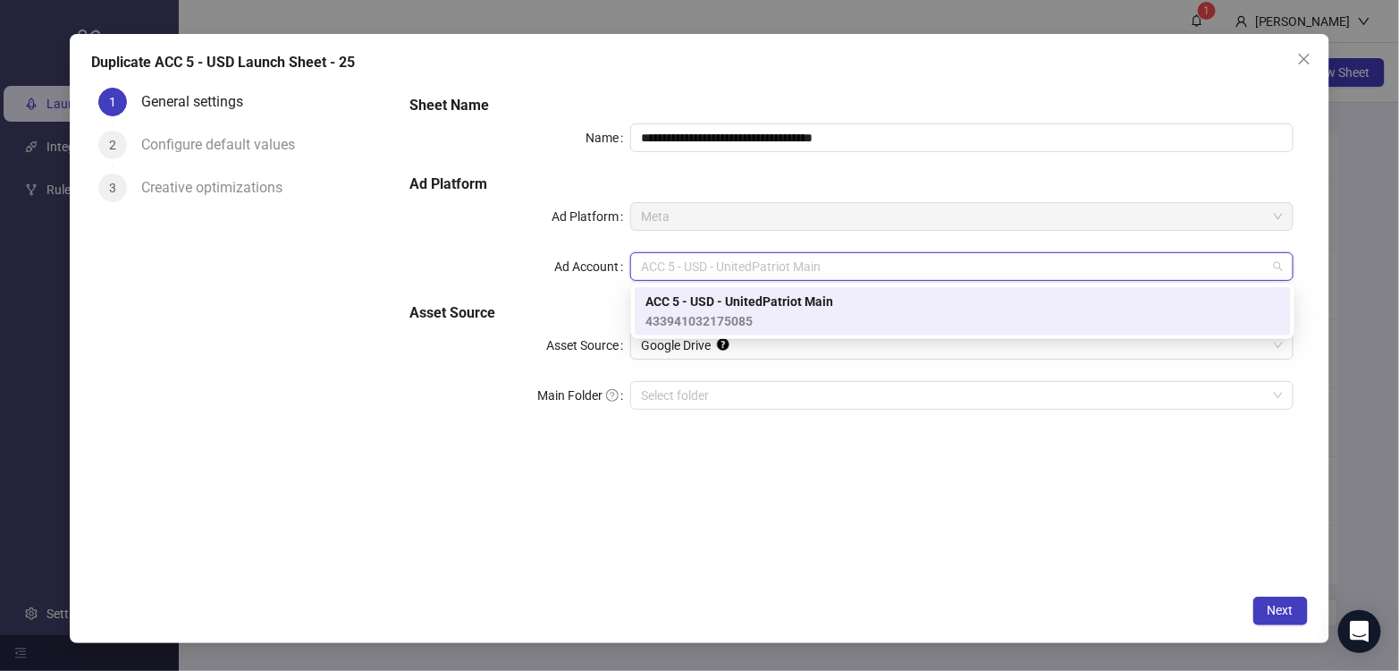
click at [895, 309] on div "ACC 5 - USD - UnitedPatriot Main 433941032175085" at bounding box center [962, 310] width 635 height 39
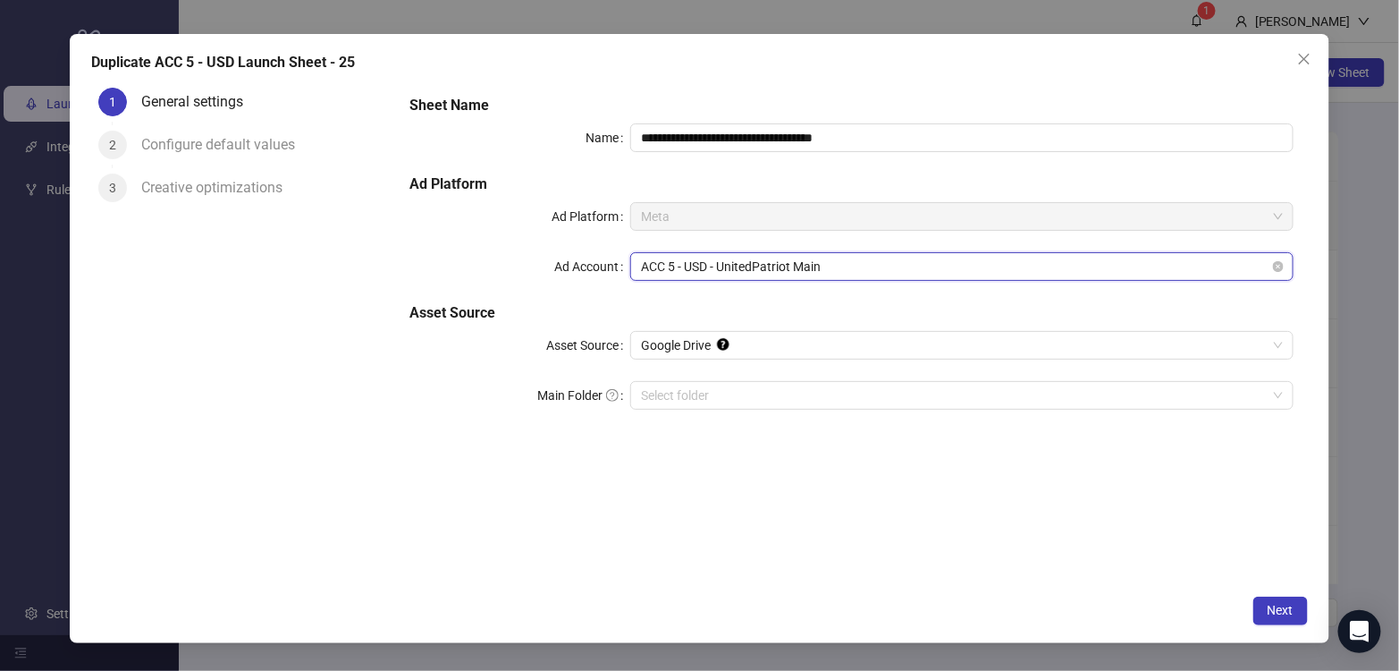
click at [790, 264] on span "ACC 5 - USD - UnitedPatriot Main" at bounding box center [961, 266] width 641 height 27
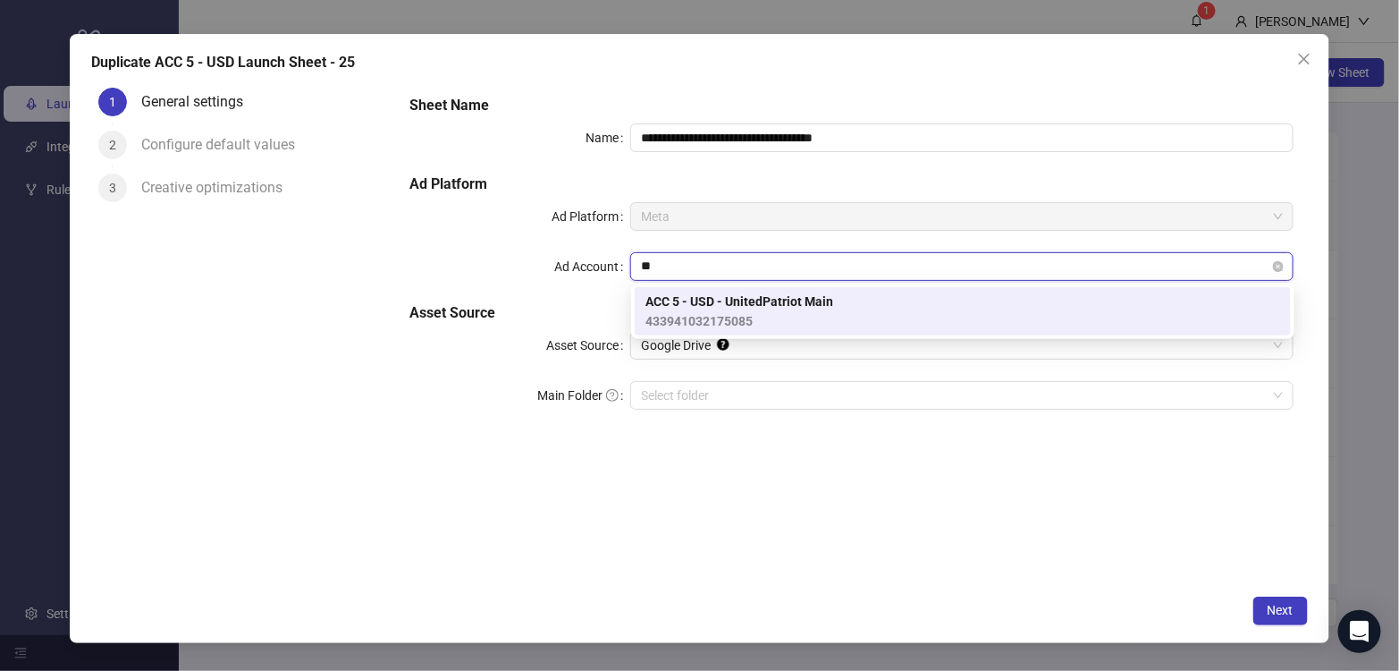
type input "*"
type input "**"
click at [1163, 519] on div "**********" at bounding box center [851, 332] width 912 height 505
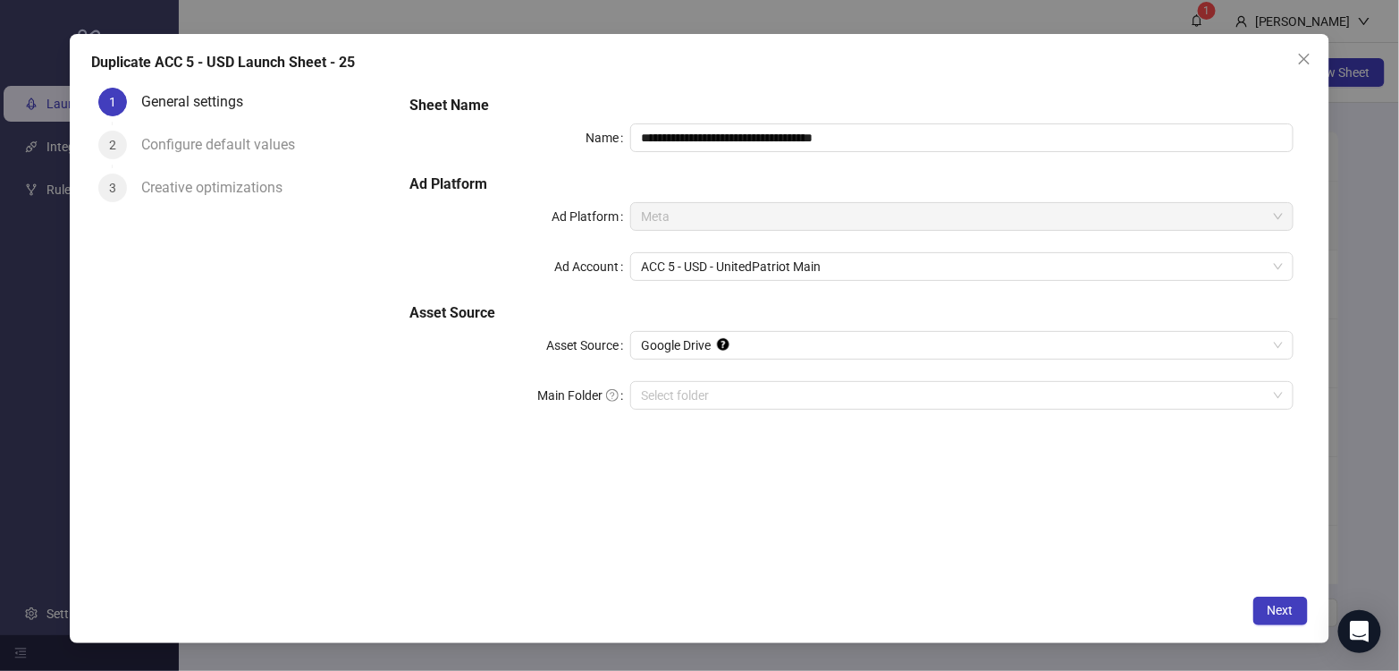
click at [1271, 250] on div "**********" at bounding box center [851, 263] width 898 height 350
click at [1265, 264] on span "ACC 5 - USD - UnitedPatriot Main" at bounding box center [961, 266] width 641 height 27
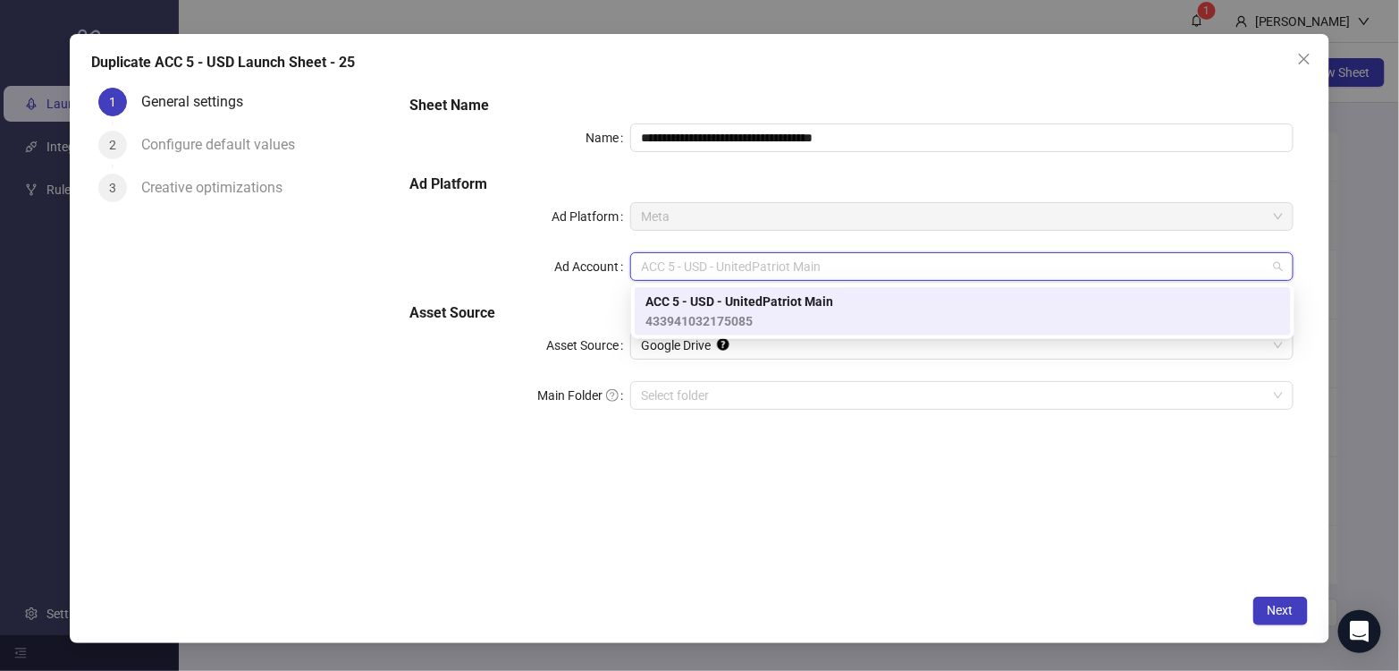
click at [1065, 527] on div "**********" at bounding box center [851, 332] width 912 height 505
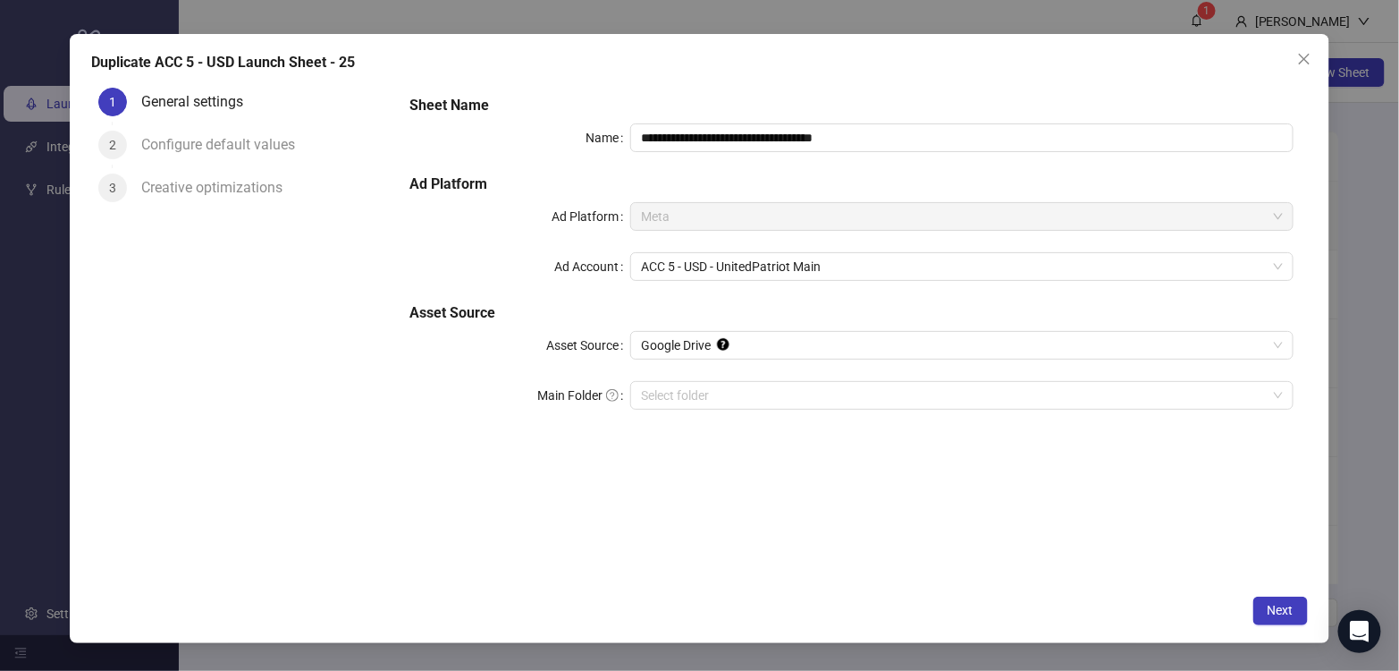
click at [1304, 60] on icon "close" at bounding box center [1304, 59] width 14 height 14
